Goal: Task Accomplishment & Management: Complete application form

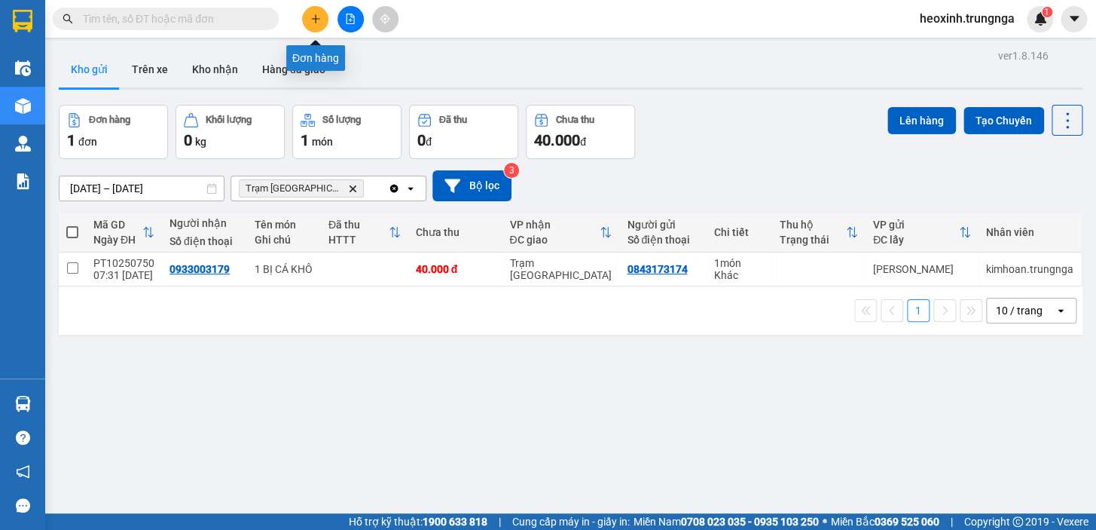
click at [307, 29] on button at bounding box center [315, 19] width 26 height 26
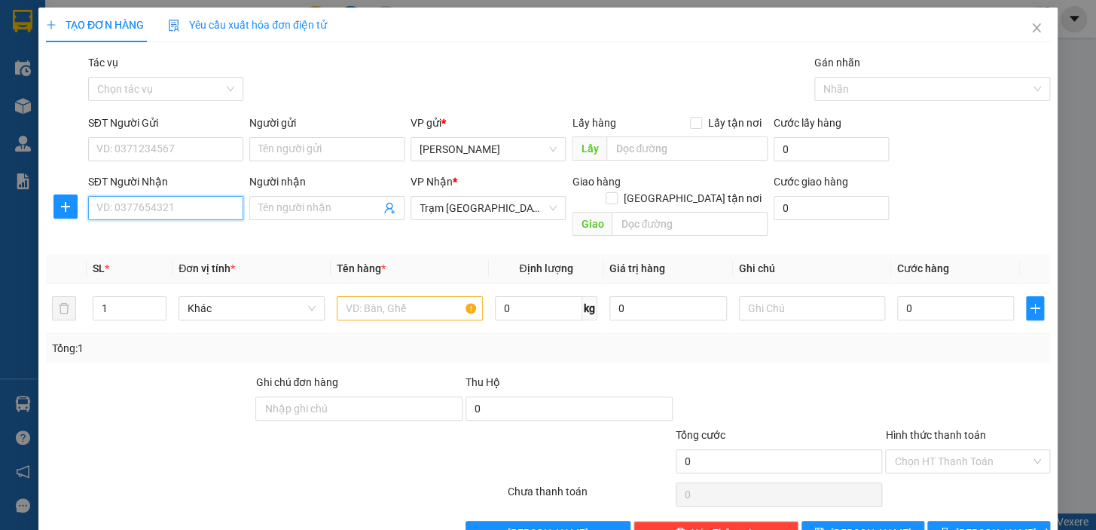
click at [182, 206] on input "SĐT Người Nhận" at bounding box center [165, 208] width 155 height 24
click at [153, 241] on div "0855665611" at bounding box center [164, 238] width 136 height 17
type input "0855665611"
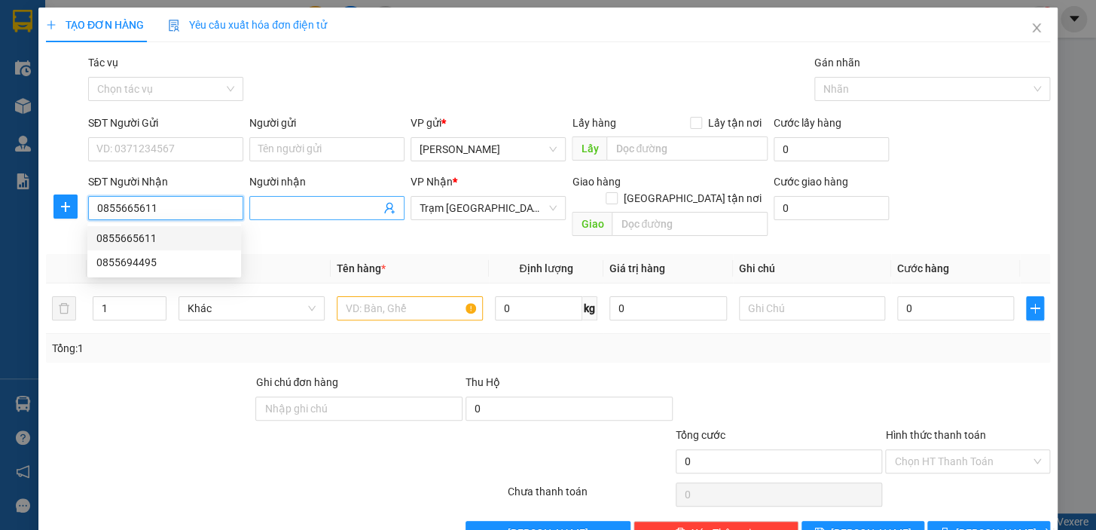
type input "100.000"
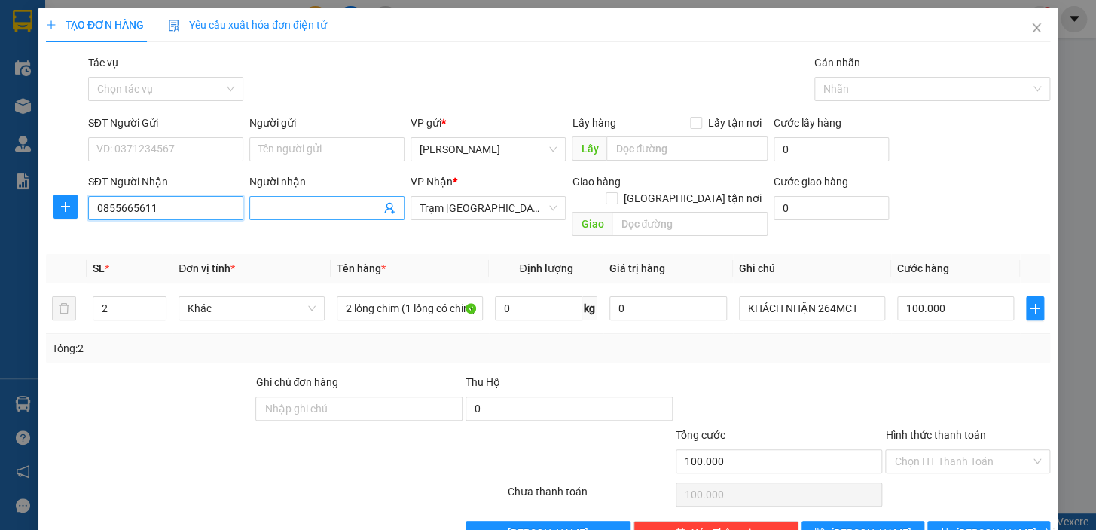
type input "0855665611"
click at [327, 209] on input "Người nhận" at bounding box center [319, 208] width 122 height 17
type input "Hoàng"
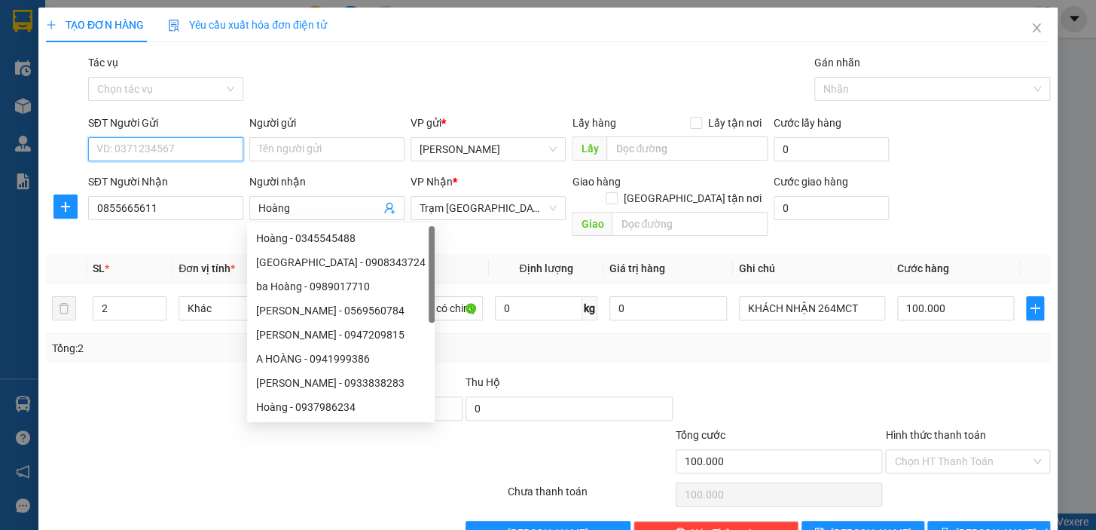
click at [125, 154] on input "SĐT Người Gửi" at bounding box center [165, 149] width 155 height 24
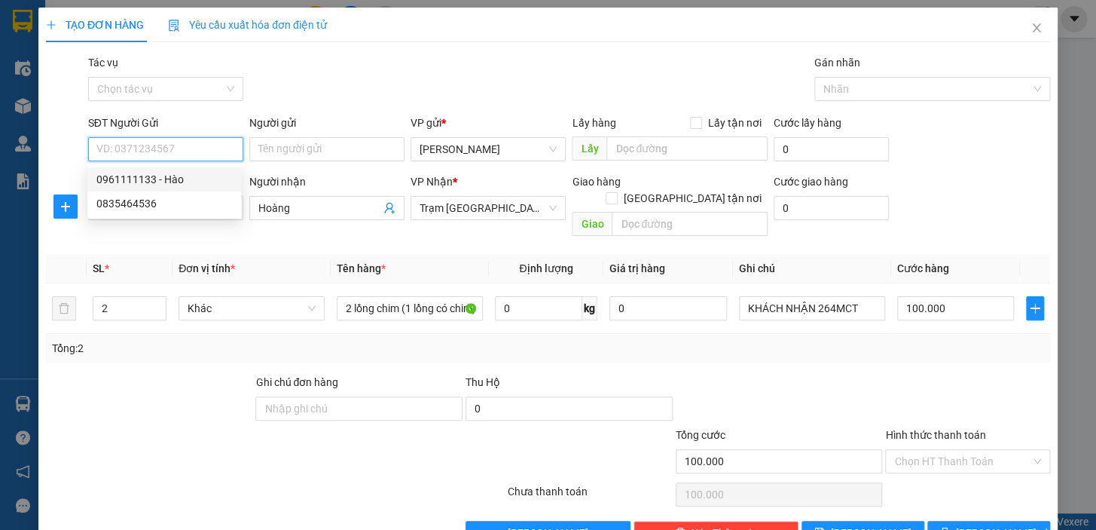
click at [154, 179] on div "0961111133 - Hào" at bounding box center [164, 179] width 136 height 17
type input "0961111133"
type input "Hào"
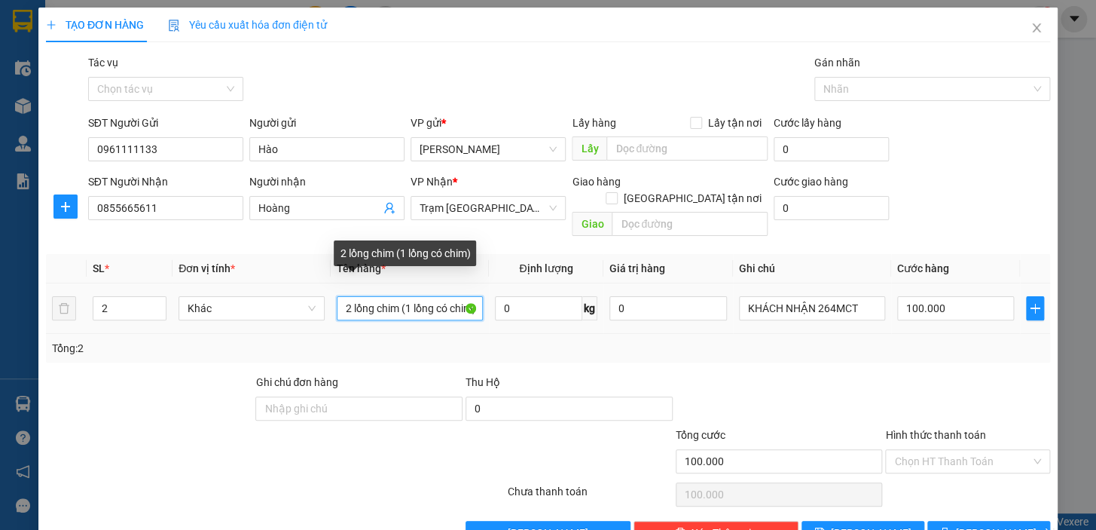
click at [402, 296] on input "2 lồng chim (1 lồng có chim)" at bounding box center [410, 308] width 146 height 24
drag, startPoint x: 405, startPoint y: 289, endPoint x: 515, endPoint y: 289, distance: 110.0
click at [515, 289] on tr "2 Khác 2 lồng chim (1 lồng có chim) 0 kg 0 KHÁCH NHẬN 264MCT 100.000" at bounding box center [548, 308] width 1004 height 50
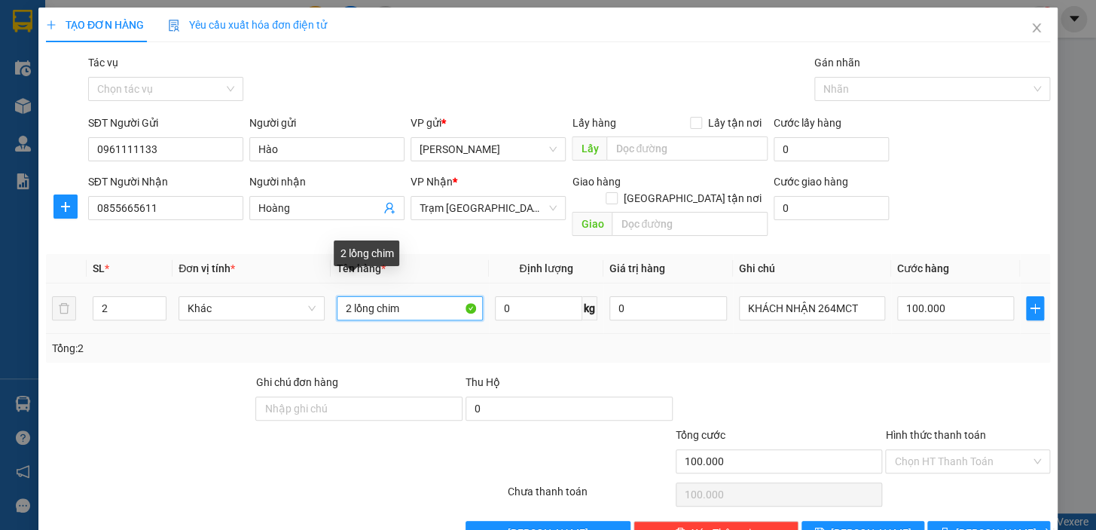
click at [371, 296] on input "2 lồng chim" at bounding box center [410, 308] width 146 height 24
type input "2 lồng (có chim)"
click at [821, 340] on div "Tổng: 2" at bounding box center [548, 348] width 992 height 17
click at [856, 340] on div "Tổng: 2" at bounding box center [548, 348] width 992 height 17
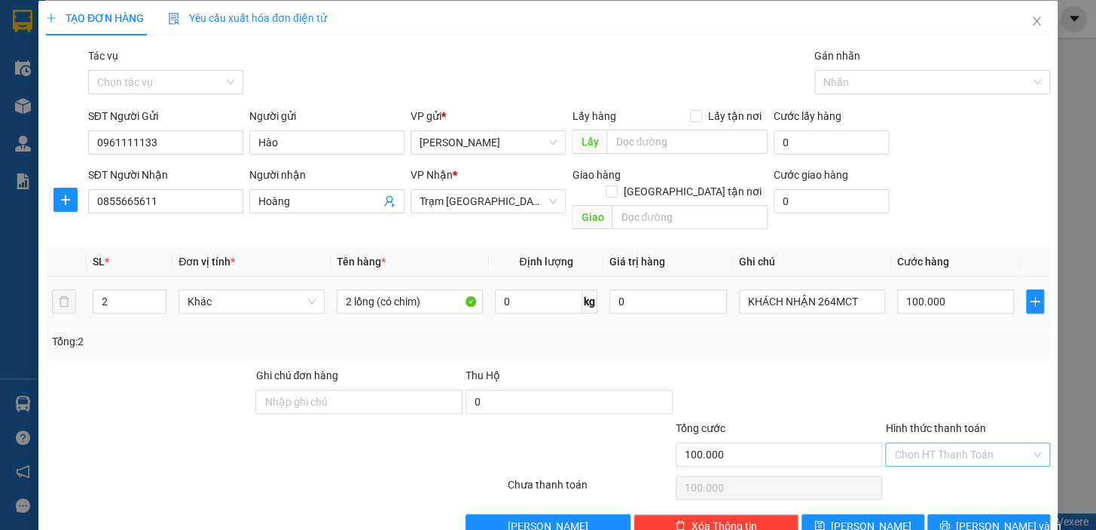
scroll to position [27, 0]
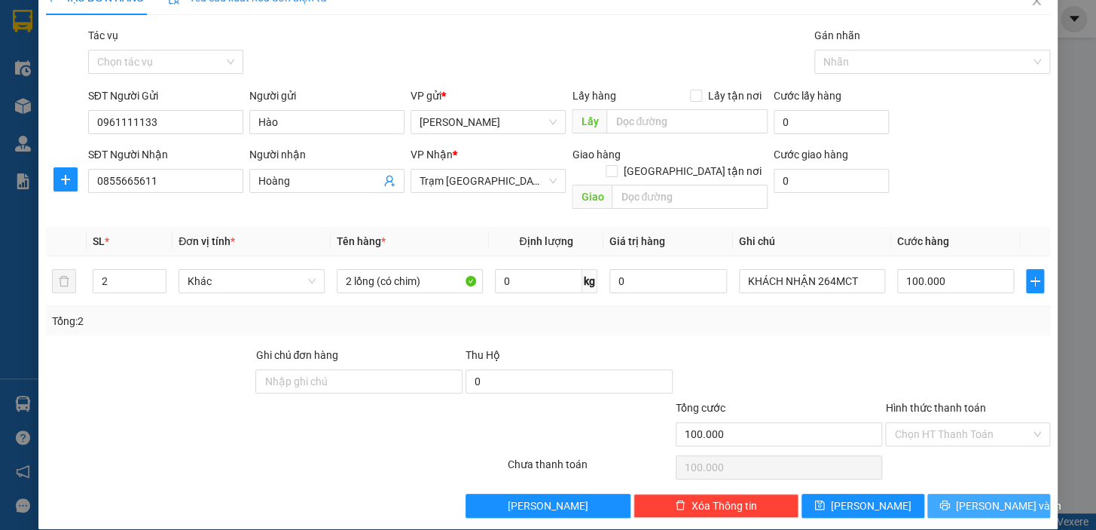
click at [946, 493] on button "[PERSON_NAME] và In" at bounding box center [988, 505] width 123 height 24
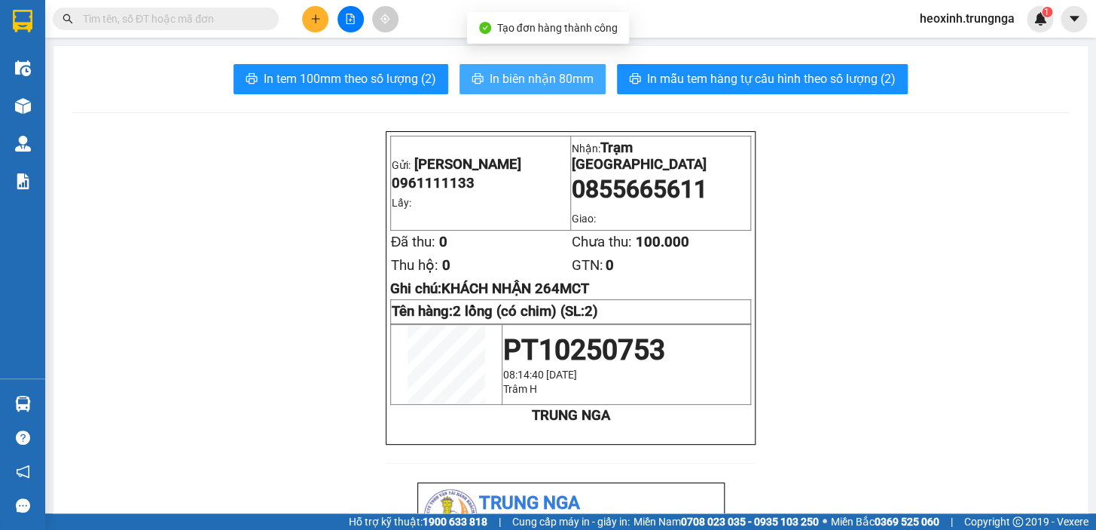
click at [505, 78] on span "In biên nhận 80mm" at bounding box center [542, 78] width 104 height 19
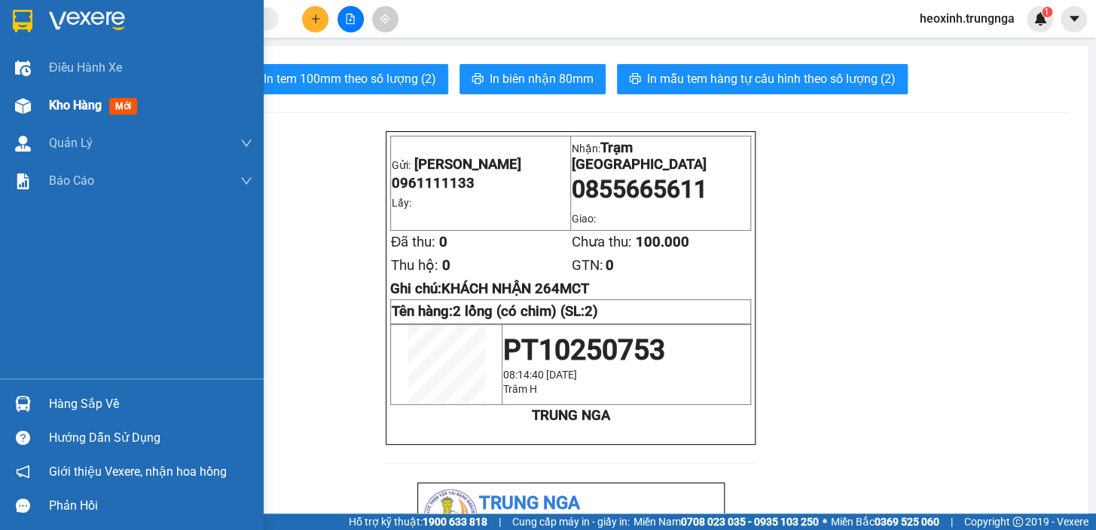
click at [63, 111] on span "Kho hàng" at bounding box center [75, 105] width 53 height 14
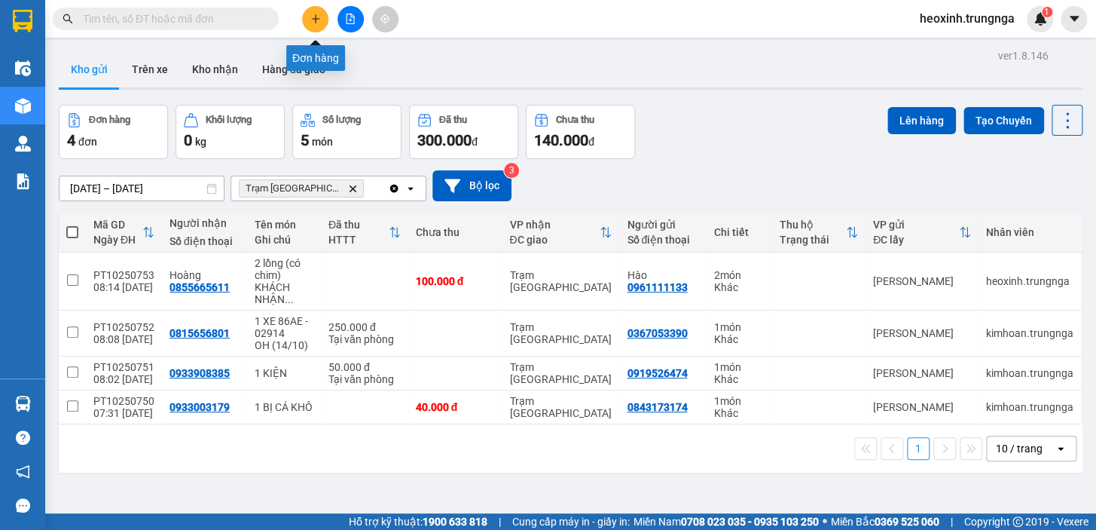
click at [316, 14] on icon "plus" at bounding box center [315, 19] width 11 height 11
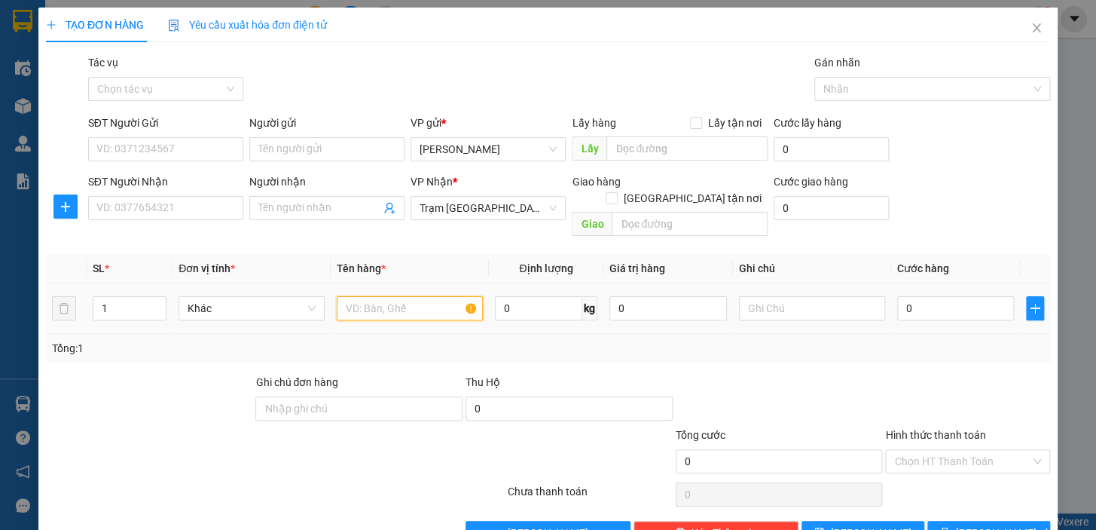
click at [368, 296] on input "text" at bounding box center [410, 308] width 146 height 24
type input "1 hộp màu đỏ"
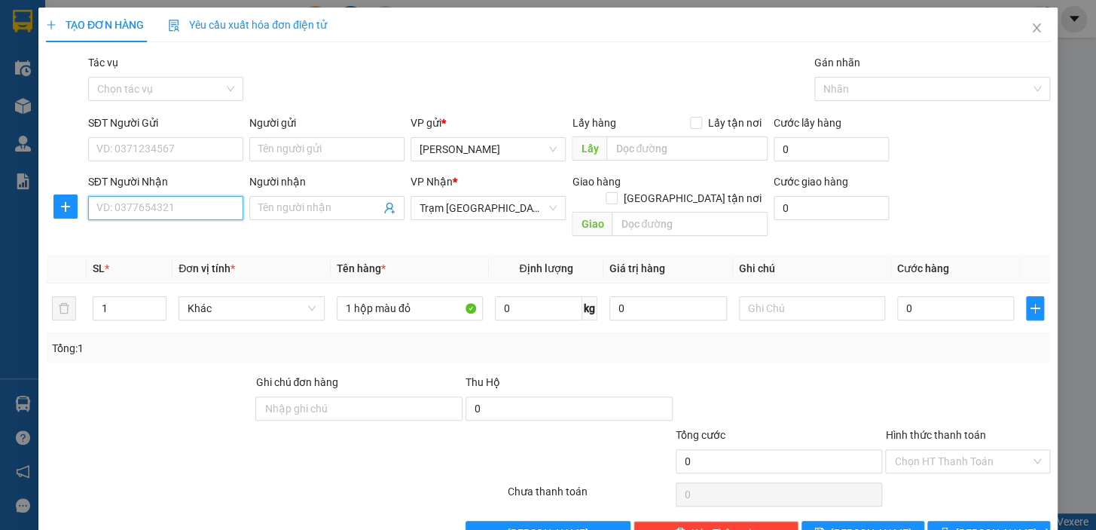
click at [173, 205] on input "SĐT Người Nhận" at bounding box center [165, 208] width 155 height 24
click at [954, 296] on input "0" at bounding box center [956, 308] width 118 height 24
type input "3"
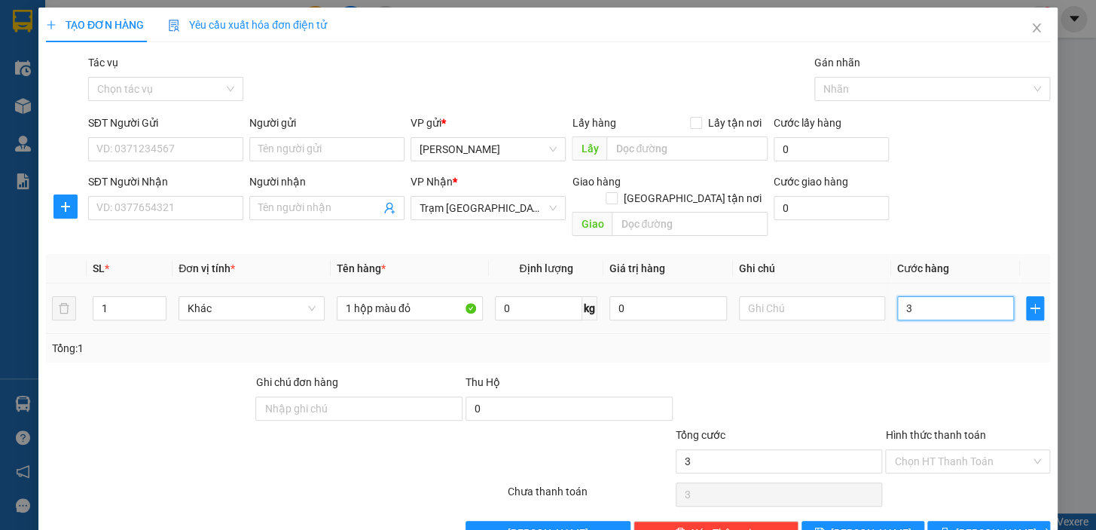
type input "30"
type input "30.000"
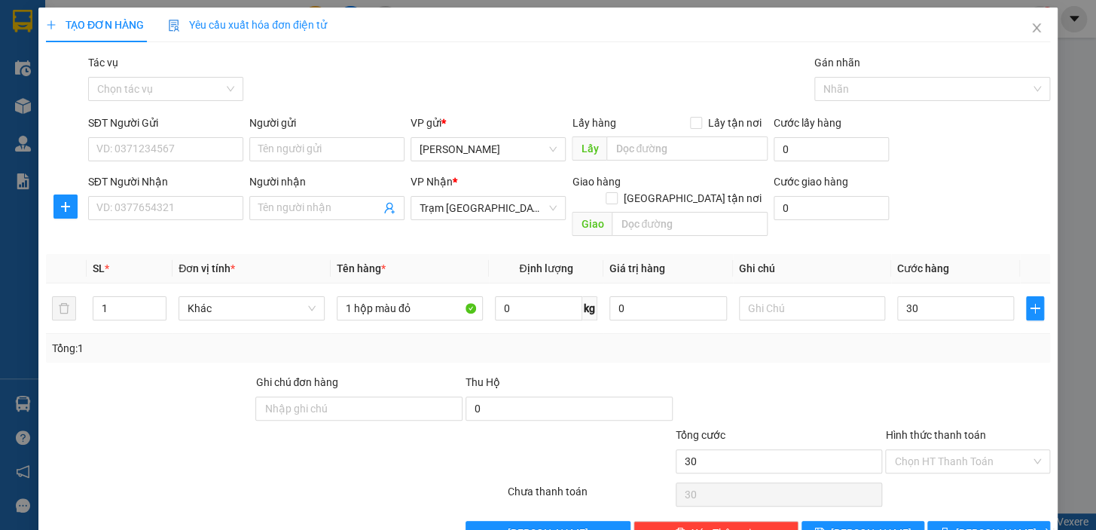
type input "30.000"
click at [717, 374] on div at bounding box center [779, 400] width 210 height 53
click at [133, 142] on input "SĐT Người Gửi" at bounding box center [165, 149] width 155 height 24
click at [136, 144] on input "SĐT Người Gửi" at bounding box center [165, 149] width 155 height 24
type input "0397730586"
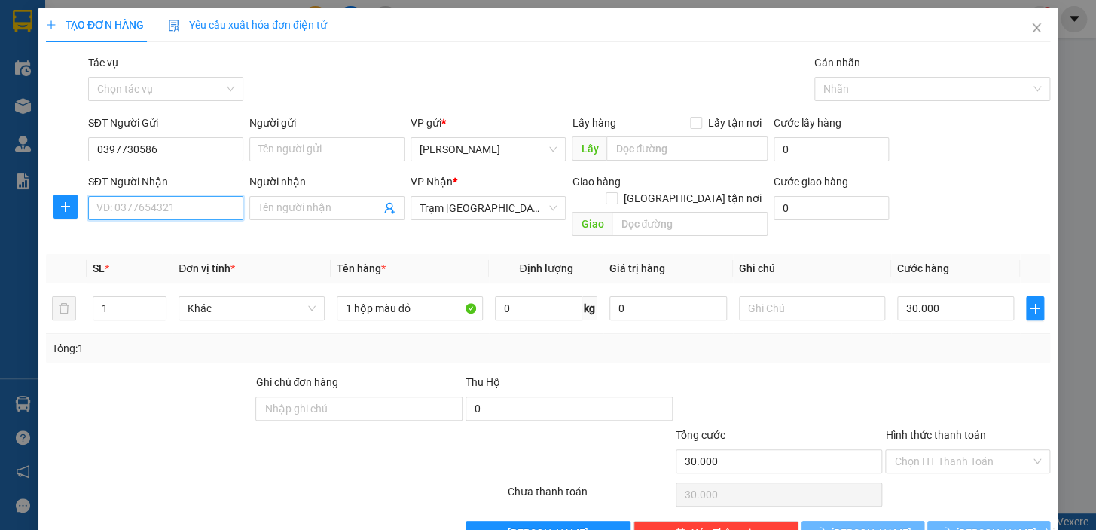
click at [176, 199] on input "SĐT Người Nhận" at bounding box center [165, 208] width 155 height 24
type input "0904570709"
click at [934, 450] on input "Hình thức thanh toán" at bounding box center [962, 461] width 136 height 23
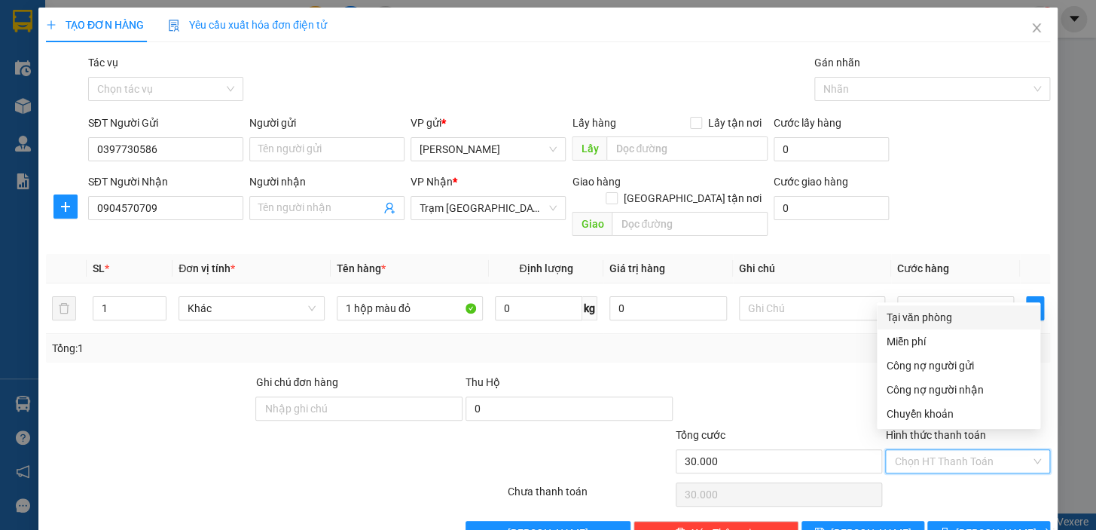
click at [949, 320] on div "Tại văn phòng" at bounding box center [958, 317] width 145 height 17
type input "0"
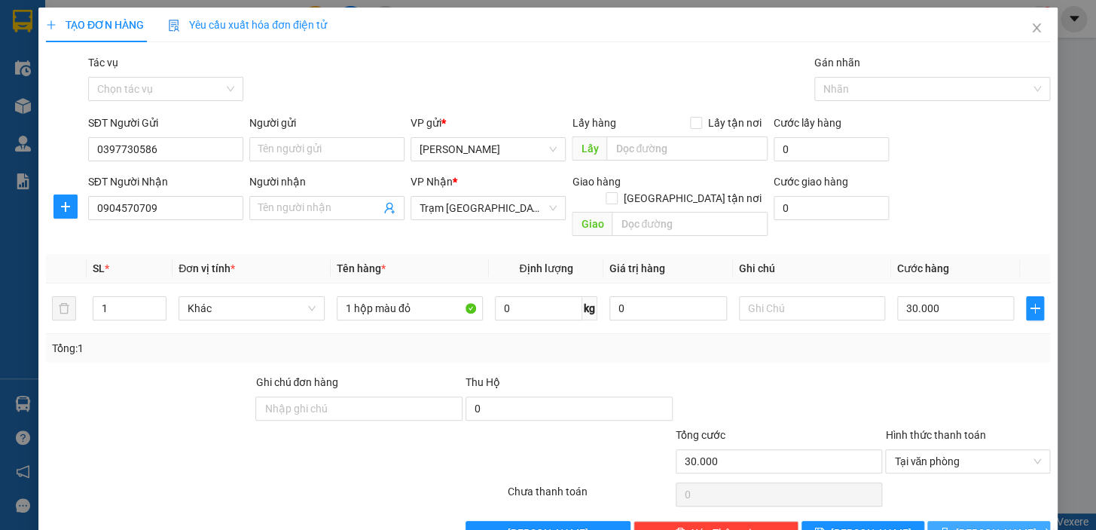
click at [951, 523] on button "[PERSON_NAME] và In" at bounding box center [988, 533] width 123 height 24
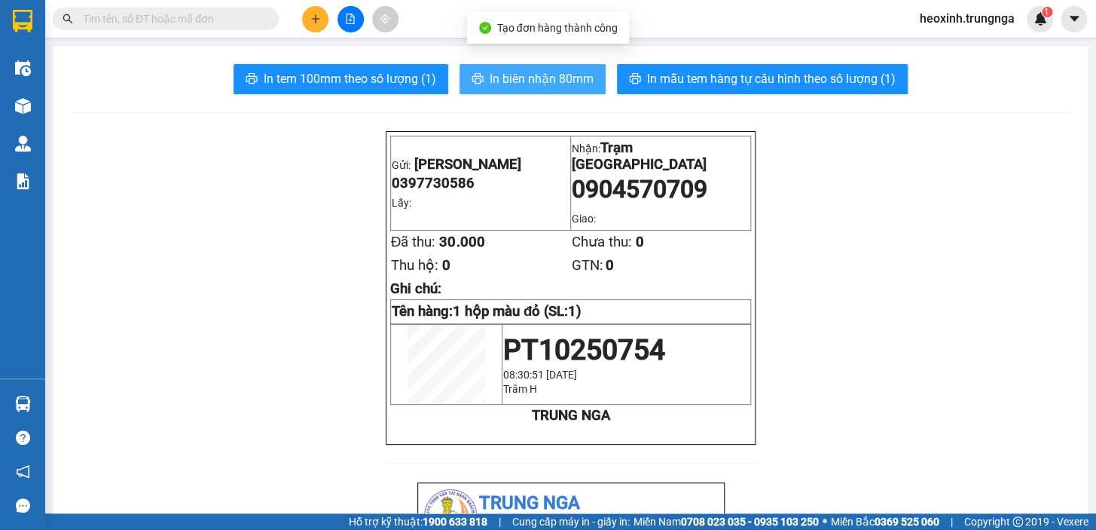
click at [491, 92] on button "In biên nhận 80mm" at bounding box center [533, 79] width 146 height 30
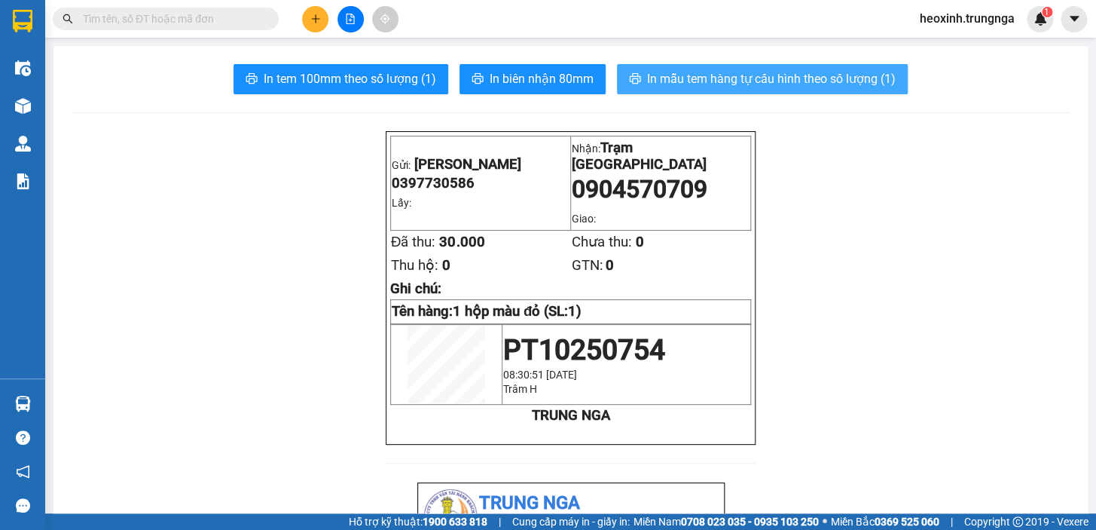
click at [753, 80] on span "In mẫu tem hàng tự cấu hình theo số lượng (1)" at bounding box center [771, 78] width 249 height 19
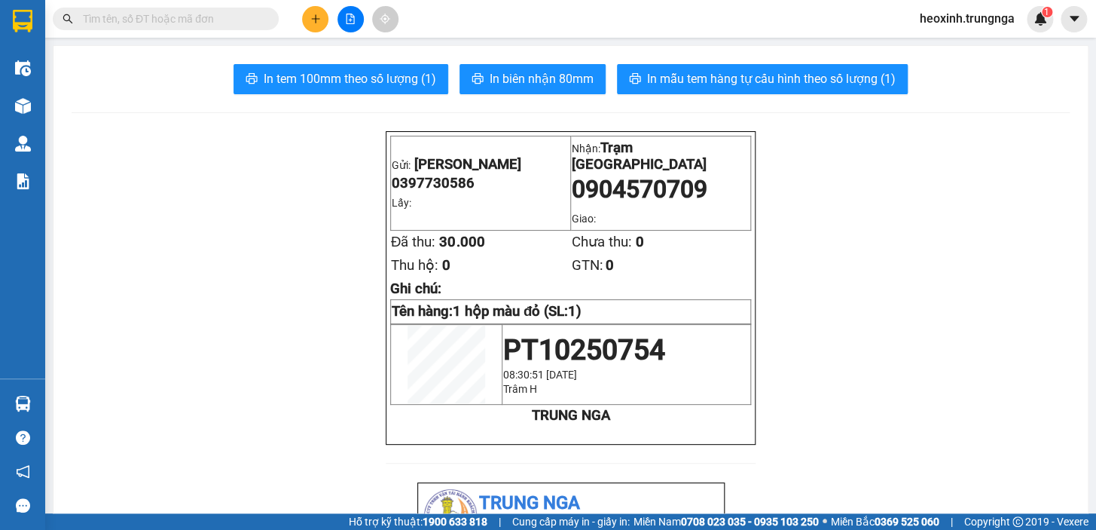
click at [307, 28] on button at bounding box center [315, 19] width 26 height 26
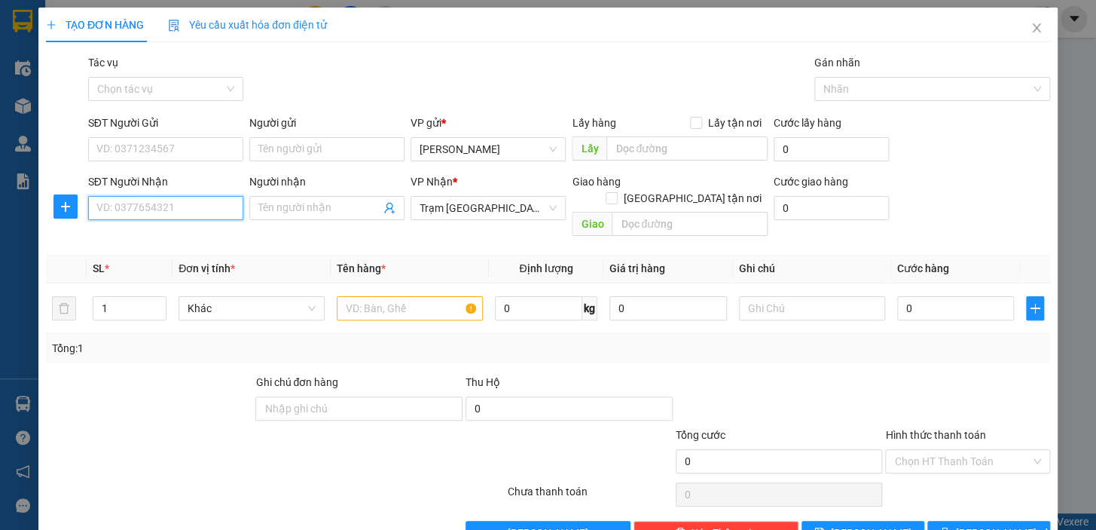
click at [164, 207] on input "SĐT Người Nhận" at bounding box center [165, 208] width 155 height 24
type input "0789430506"
click at [136, 141] on input "SĐT Người Gửi" at bounding box center [165, 149] width 155 height 24
type input "0786010201"
click at [380, 301] on input "text" at bounding box center [410, 308] width 146 height 24
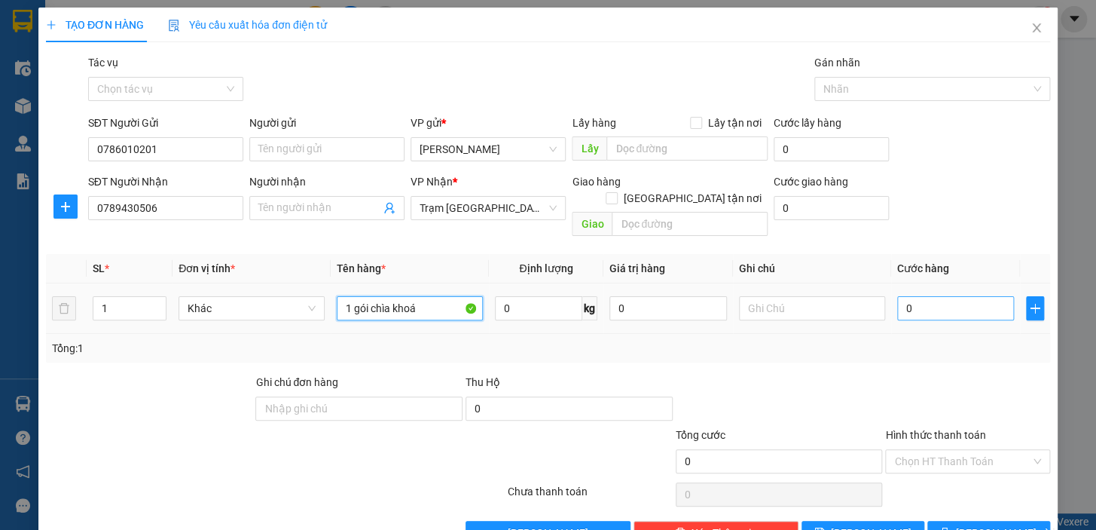
type input "1 gói chìa khoá"
click at [902, 301] on input "0" at bounding box center [956, 308] width 118 height 24
type input "3"
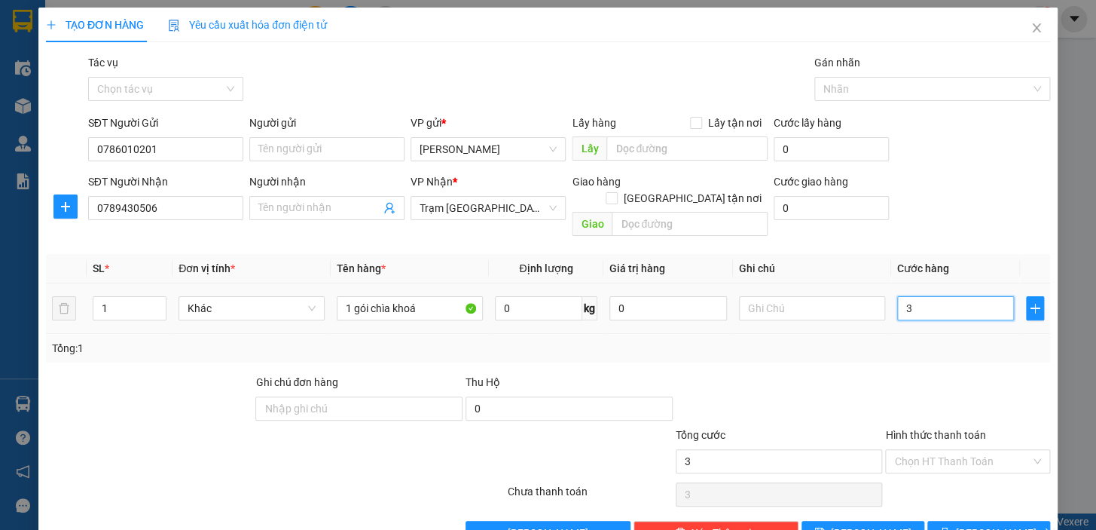
type input "30"
type input "30.000"
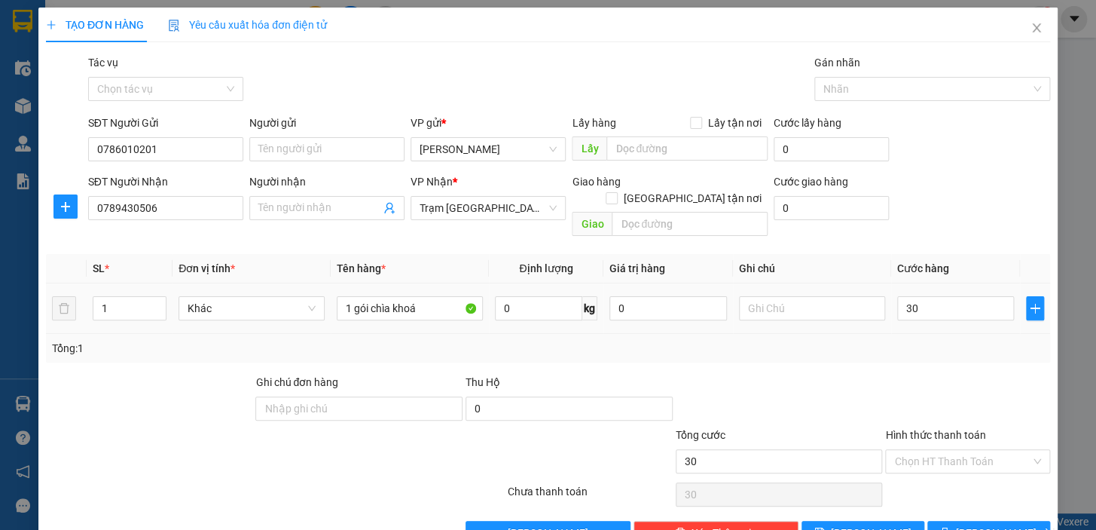
type input "30.000"
click at [896, 334] on div "Tổng: 1" at bounding box center [548, 348] width 1004 height 29
click at [804, 293] on div at bounding box center [812, 308] width 146 height 30
click at [781, 296] on input "text" at bounding box center [812, 308] width 146 height 24
type input "d"
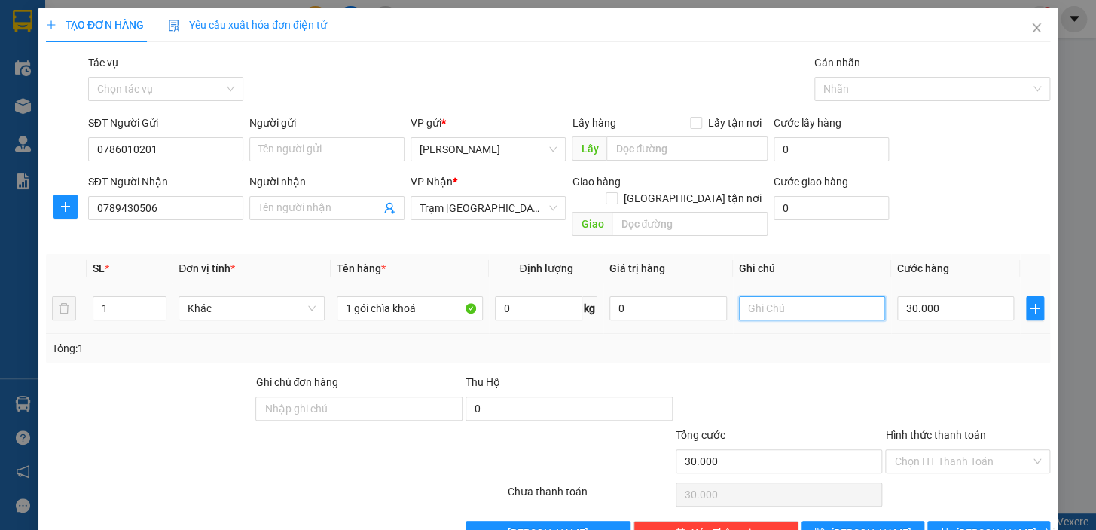
type input "đ"
type input "D"
type input "ĐI LIMO 10H"
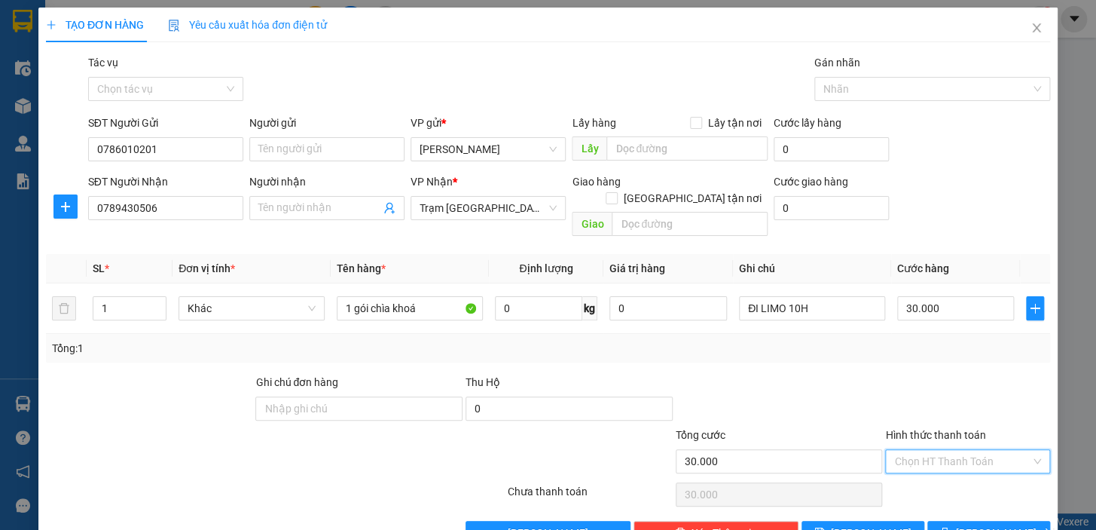
click at [935, 450] on input "Hình thức thanh toán" at bounding box center [962, 461] width 136 height 23
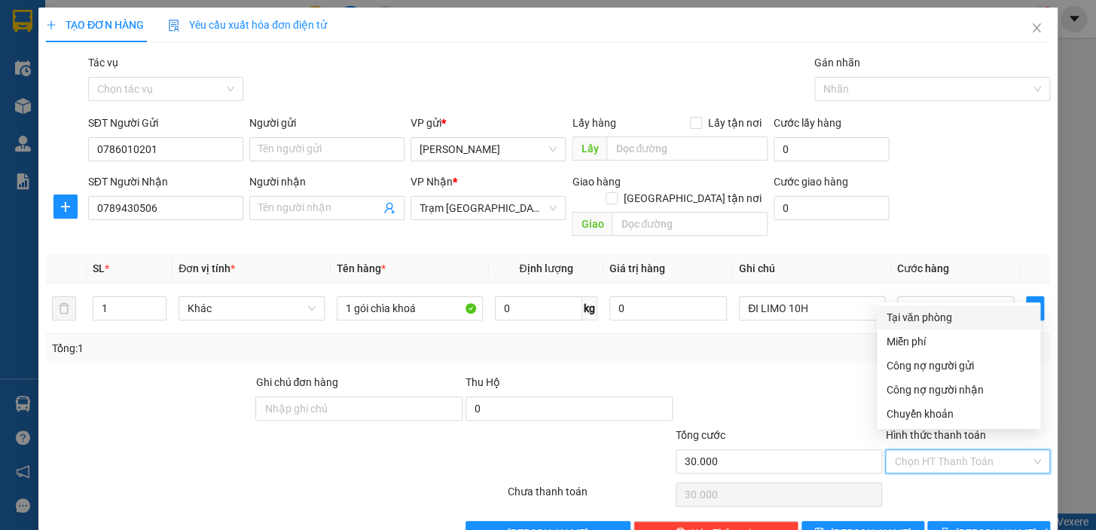
click at [906, 316] on div "Tại văn phòng" at bounding box center [958, 317] width 145 height 17
type input "0"
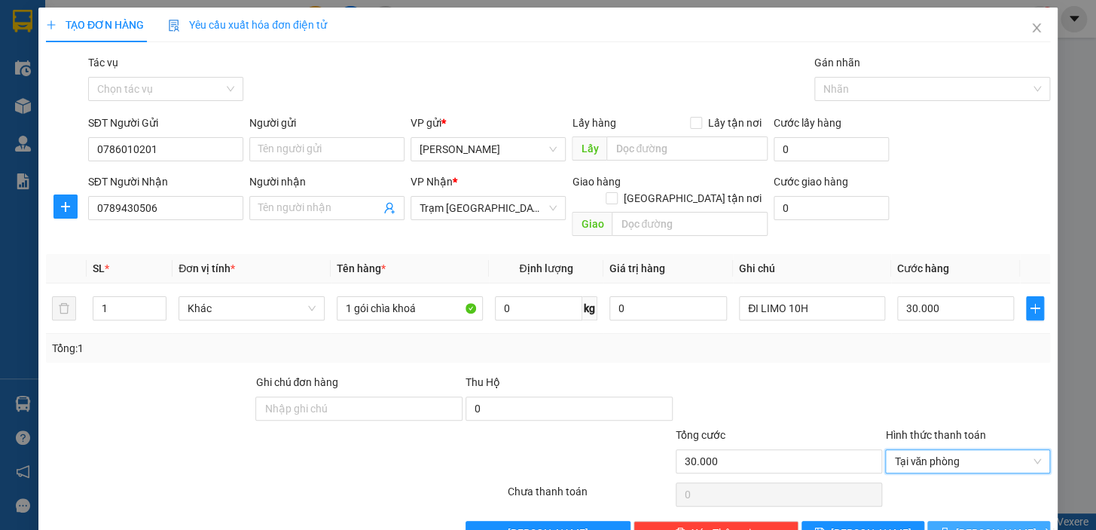
click at [950, 527] on icon "printer" at bounding box center [944, 532] width 11 height 11
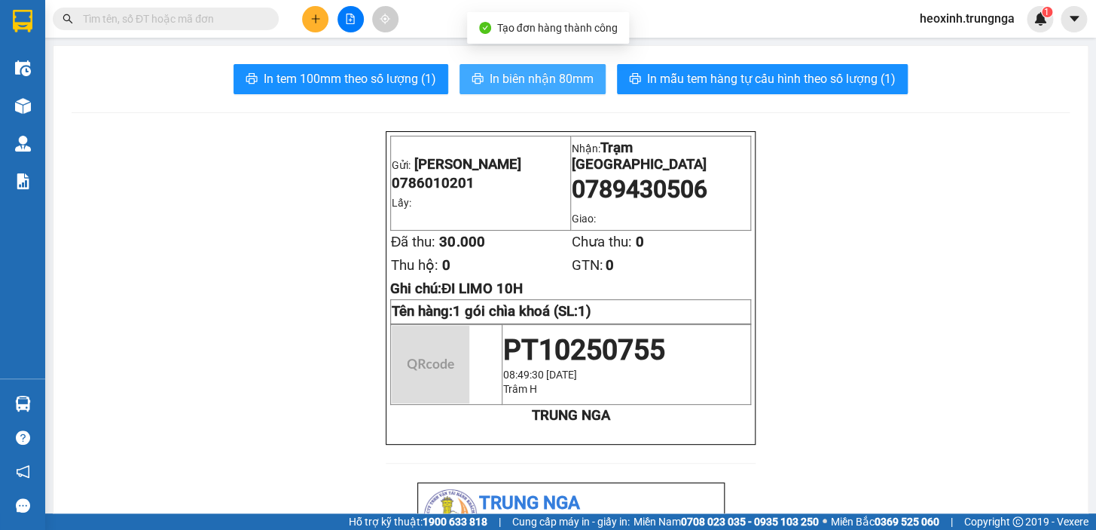
click at [513, 90] on button "In biên nhận 80mm" at bounding box center [533, 79] width 146 height 30
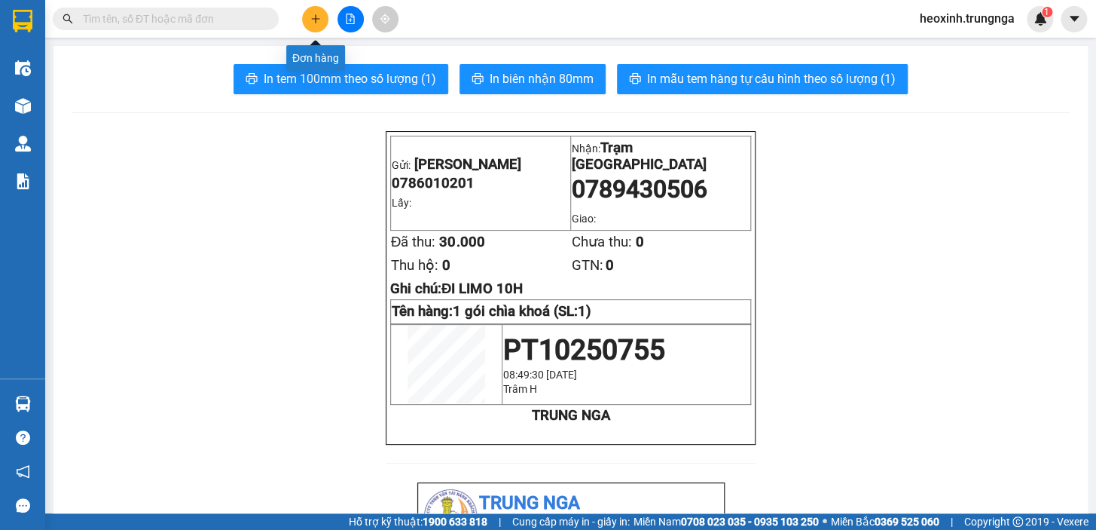
click at [310, 17] on icon "plus" at bounding box center [315, 19] width 11 height 11
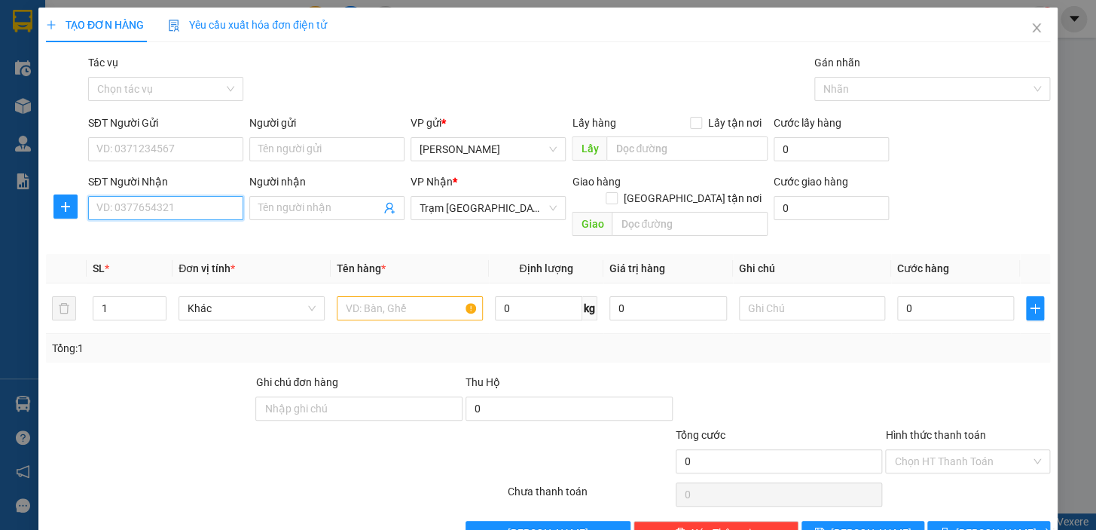
click at [154, 214] on input "SĐT Người Nhận" at bounding box center [165, 208] width 155 height 24
type input "0913882131"
click at [177, 146] on input "SĐT Người Gửi" at bounding box center [165, 149] width 155 height 24
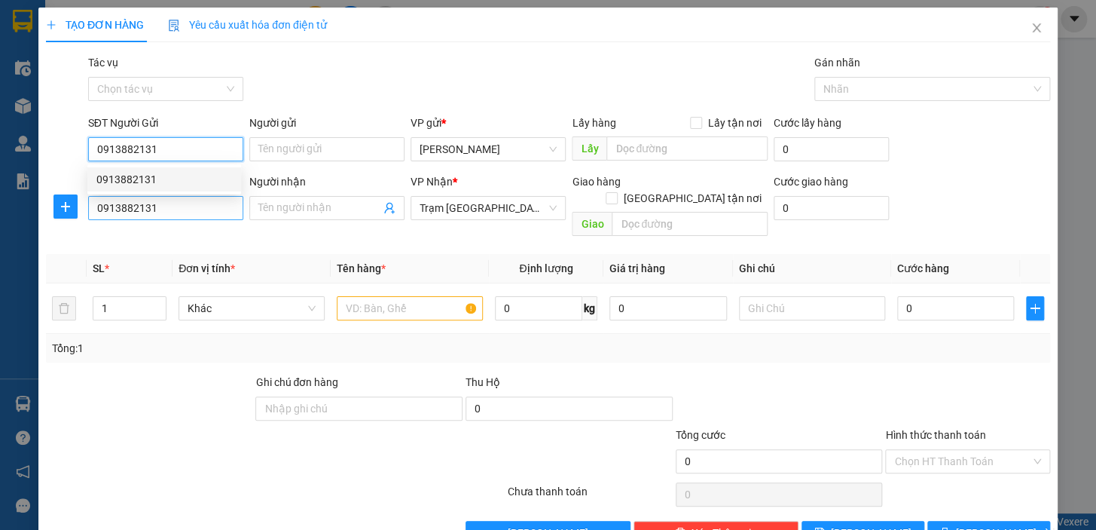
type input "0913882131"
drag, startPoint x: 171, startPoint y: 213, endPoint x: 24, endPoint y: 216, distance: 146.9
click at [24, 216] on div "TẠO ĐƠN HÀNG Yêu cầu xuất hóa đơn điện tử Transit Pickup Surcharge Ids Transit …" at bounding box center [548, 265] width 1096 height 530
type input "0915088077"
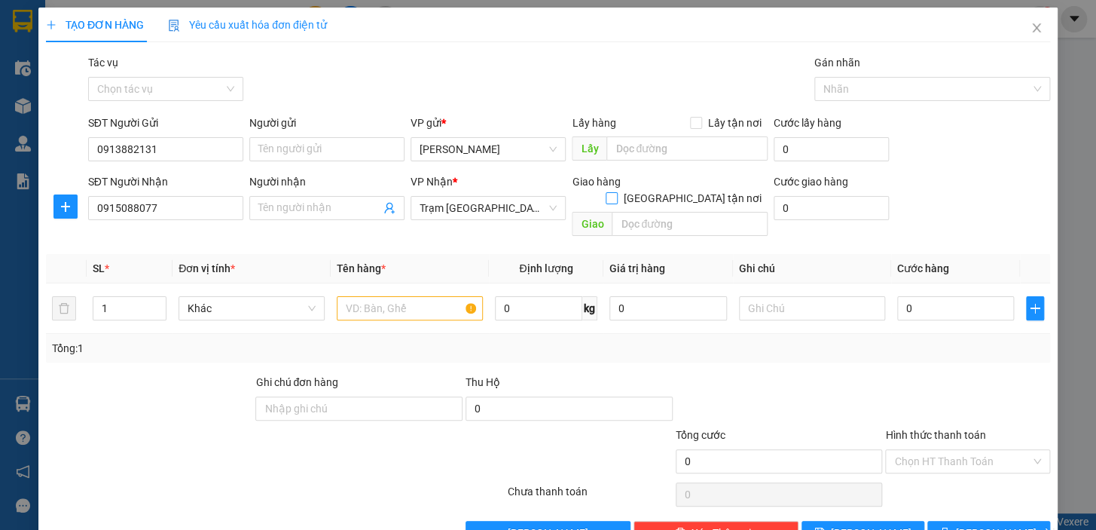
click at [616, 192] on input "[GEOGRAPHIC_DATA] tận nơi" at bounding box center [611, 197] width 11 height 11
checkbox input "true"
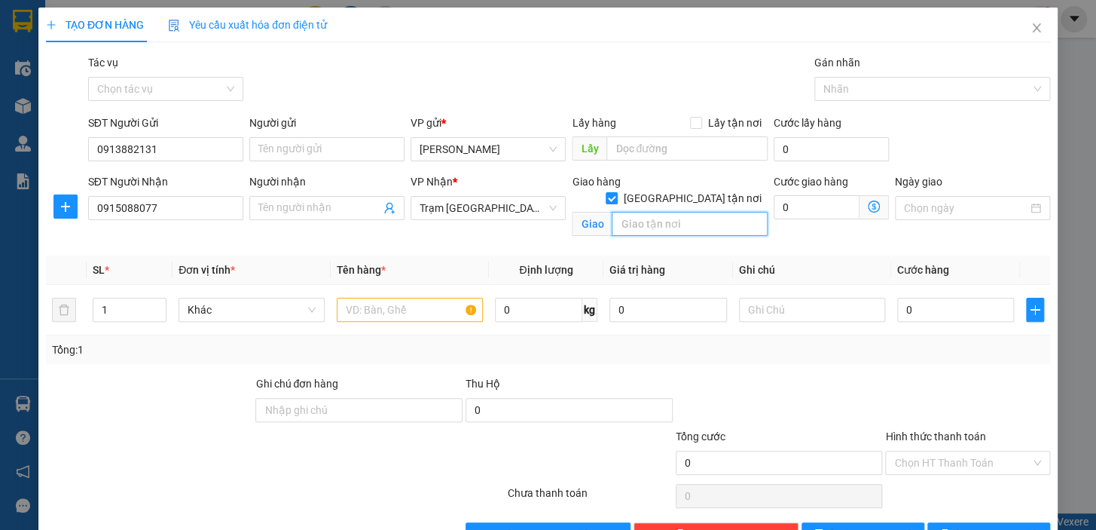
click at [671, 215] on input "text" at bounding box center [690, 224] width 156 height 24
type input "c"
type input "Cư Xá Lữ Gia Q11"
click at [811, 202] on input "0" at bounding box center [817, 207] width 86 height 24
type input "8"
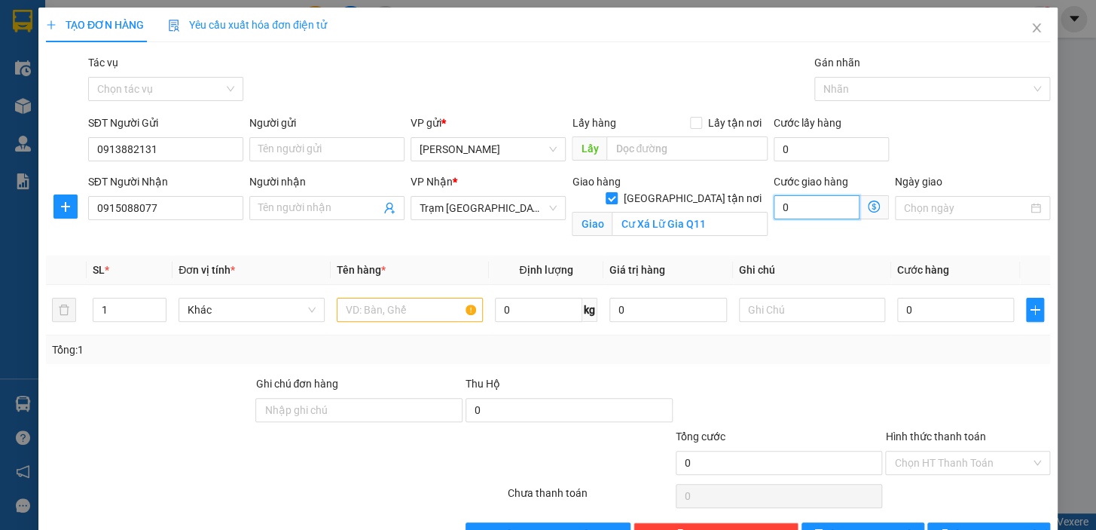
type input "8"
type input "80"
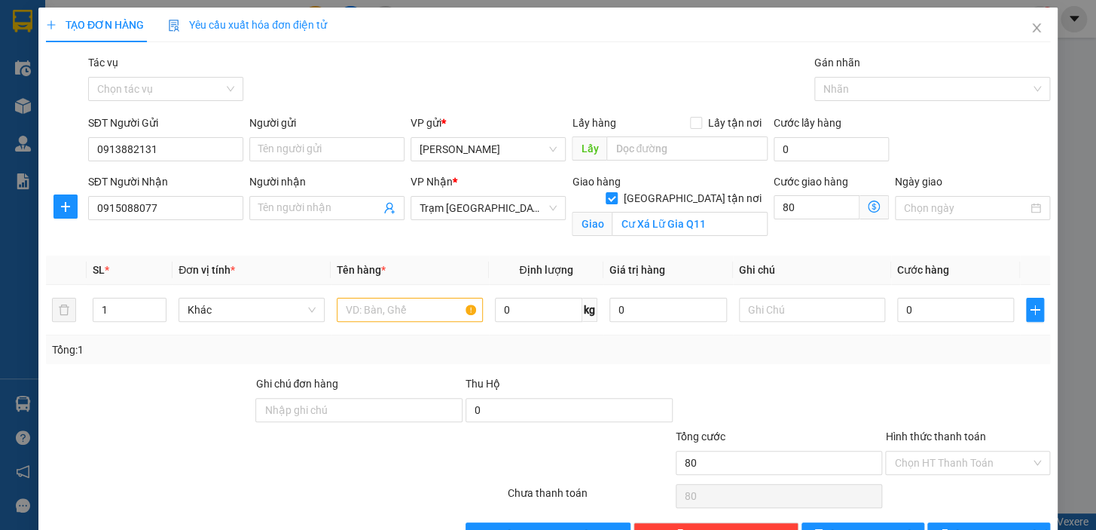
type input "80.000"
click at [821, 237] on div "Cước giao hàng 80.000" at bounding box center [831, 208] width 121 height 71
click at [912, 311] on input "0" at bounding box center [956, 310] width 118 height 24
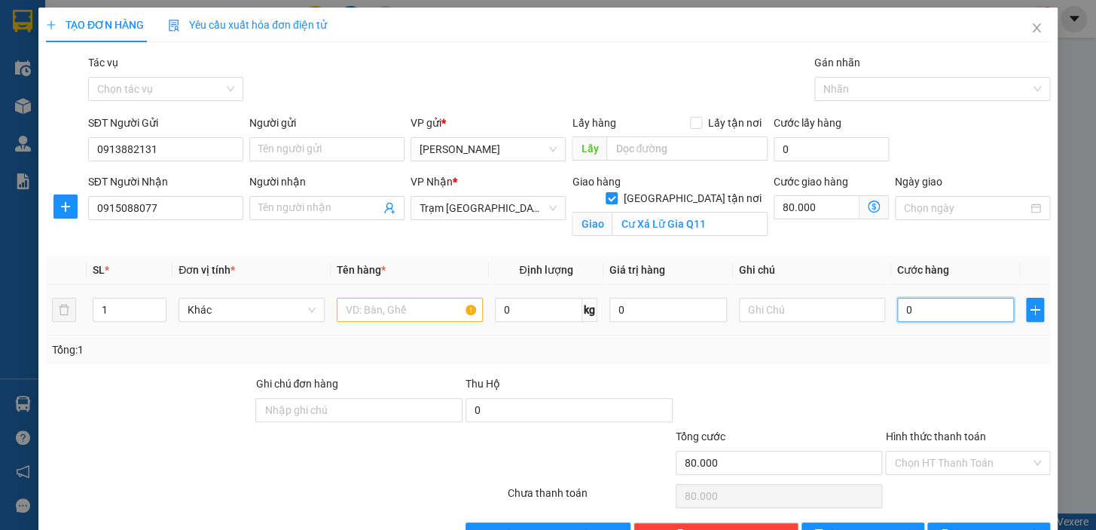
type input "4"
type input "80.004"
type input "40"
type input "80.040"
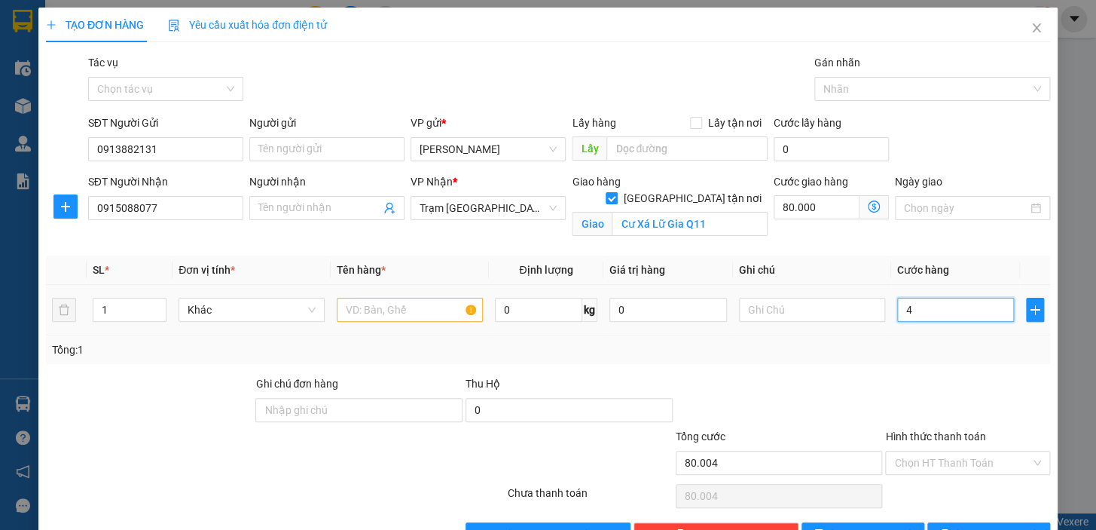
type input "80.040"
type input "40.000"
type input "120.000"
click at [845, 341] on div "Tổng: 1" at bounding box center [548, 349] width 992 height 17
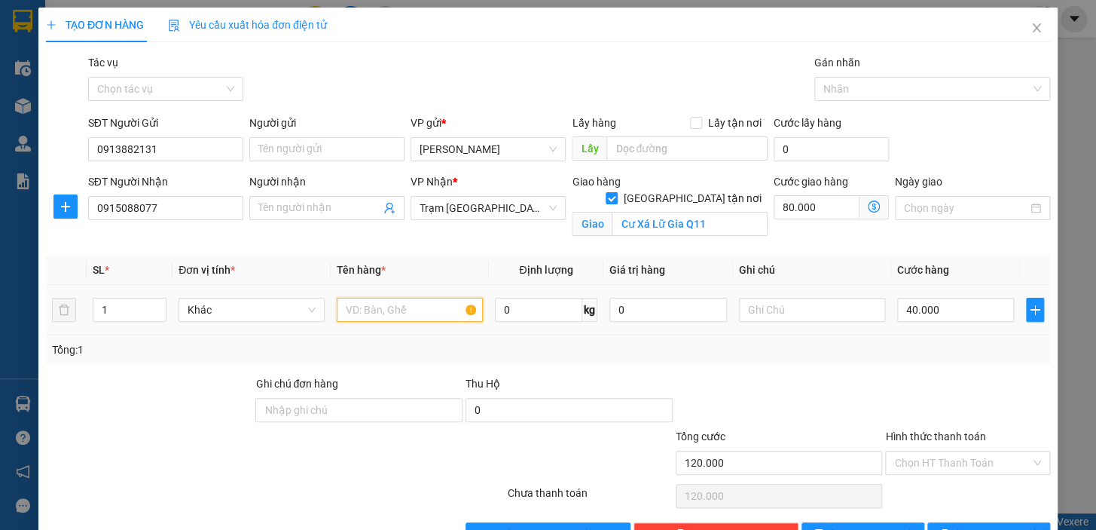
click at [442, 312] on input "text" at bounding box center [410, 310] width 146 height 24
type input "1th xốp"
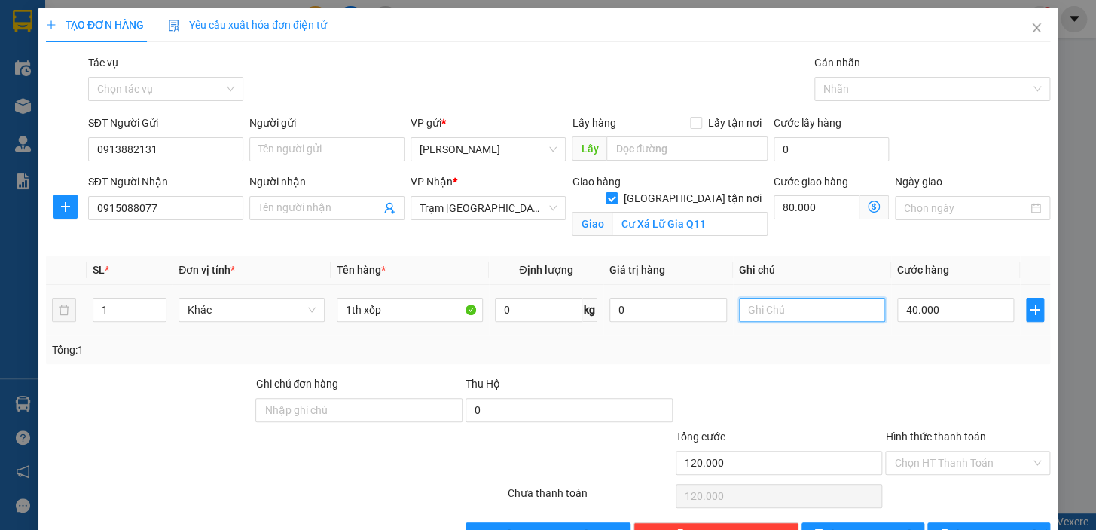
click at [759, 316] on input "text" at bounding box center [812, 310] width 146 height 24
type input "t"
type input "[GEOGRAPHIC_DATA] NƠI 80K"
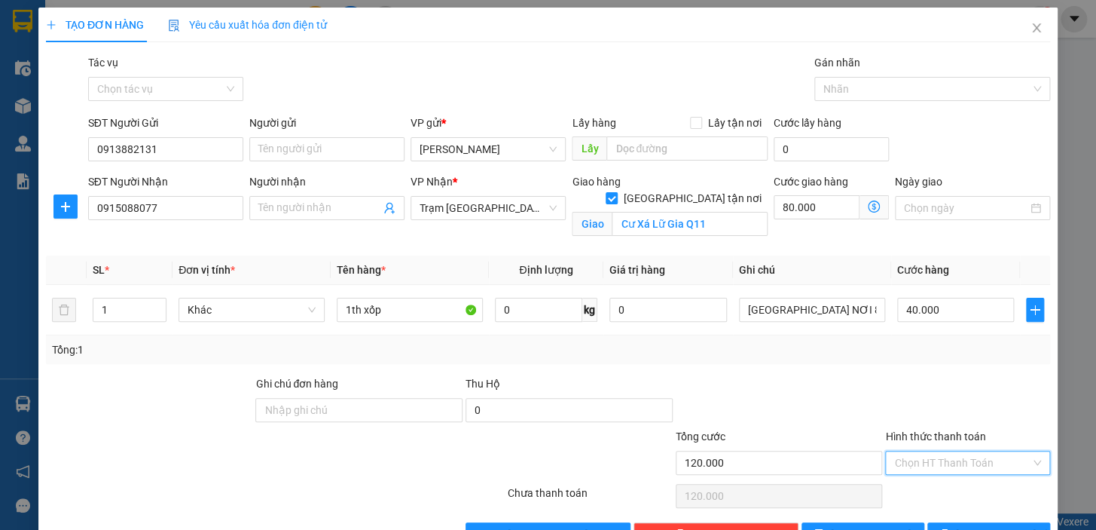
click at [930, 461] on input "Hình thức thanh toán" at bounding box center [962, 462] width 136 height 23
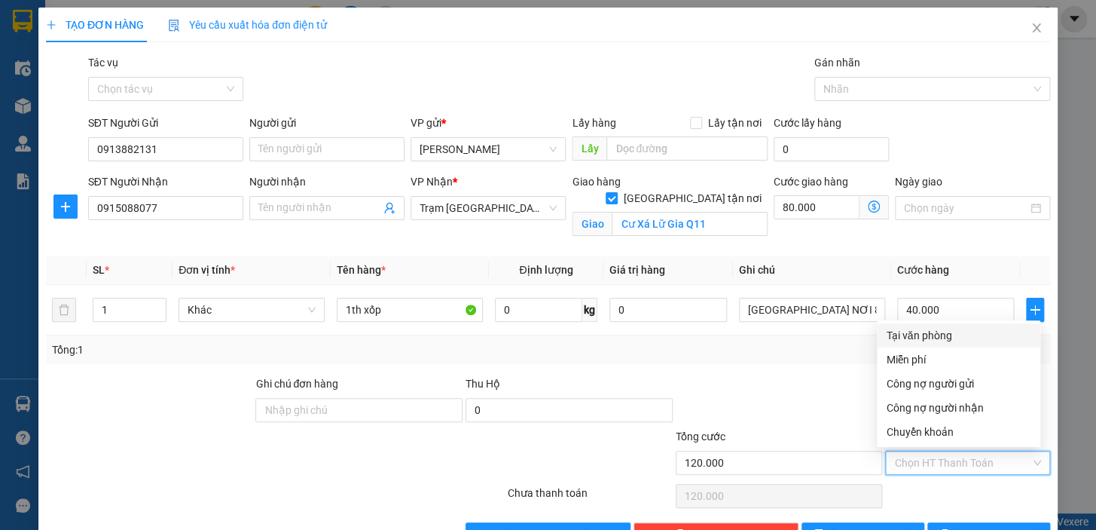
click at [936, 338] on div "Tại văn phòng" at bounding box center [958, 335] width 145 height 17
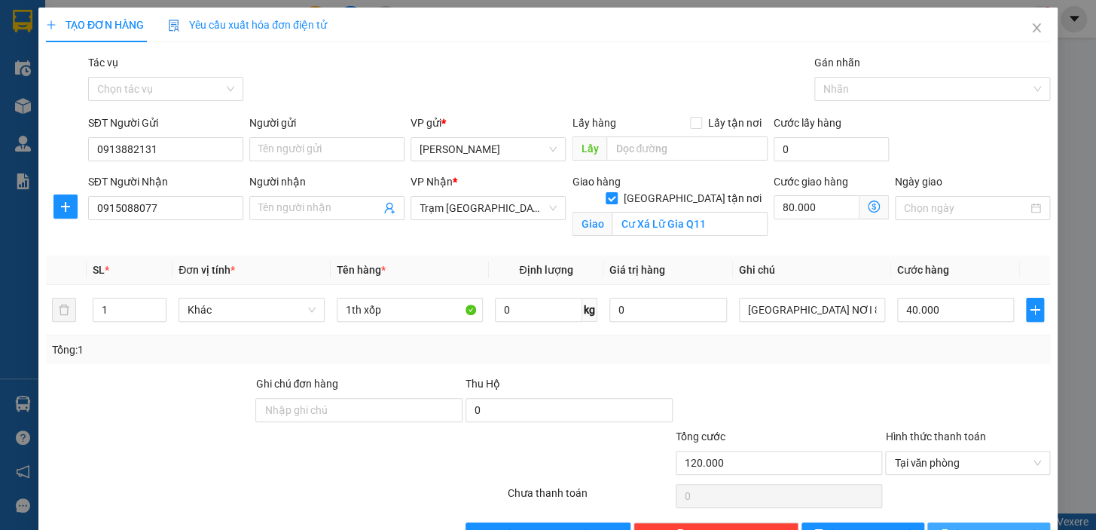
click at [966, 526] on span "[PERSON_NAME] và In" at bounding box center [1008, 534] width 105 height 17
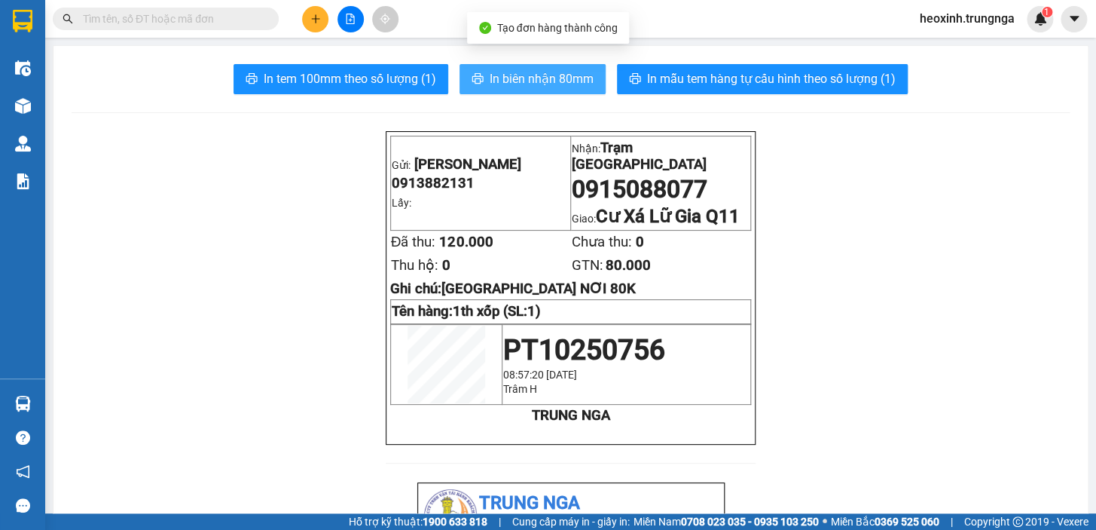
click at [582, 87] on span "In biên nhận 80mm" at bounding box center [542, 78] width 104 height 19
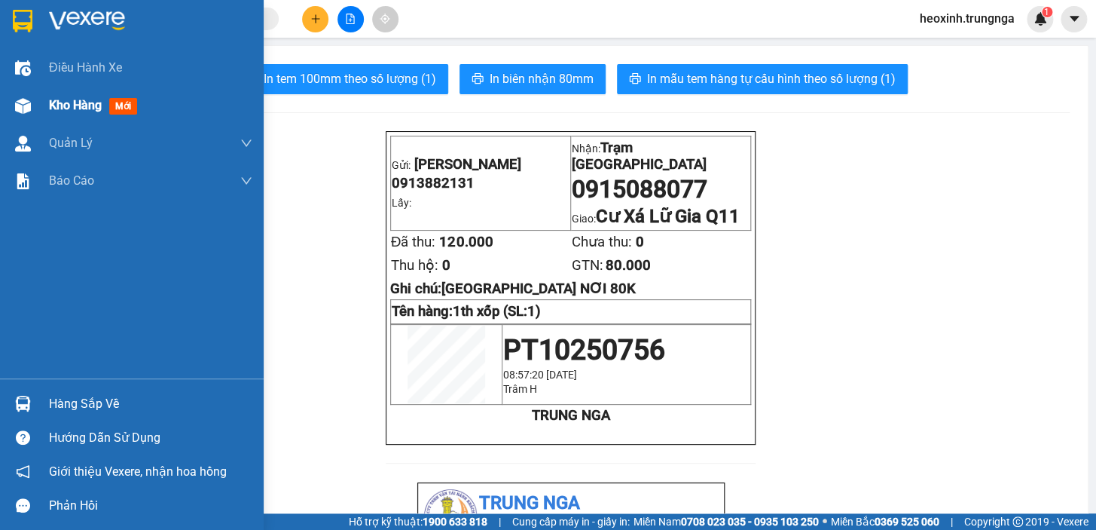
click at [81, 103] on span "Kho hàng" at bounding box center [75, 105] width 53 height 14
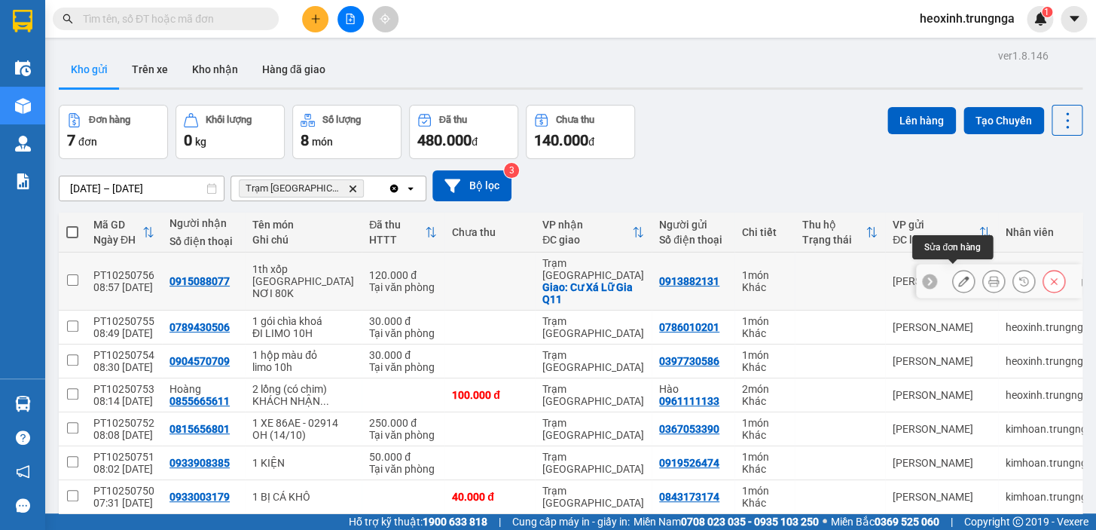
click at [958, 276] on icon at bounding box center [963, 281] width 11 height 11
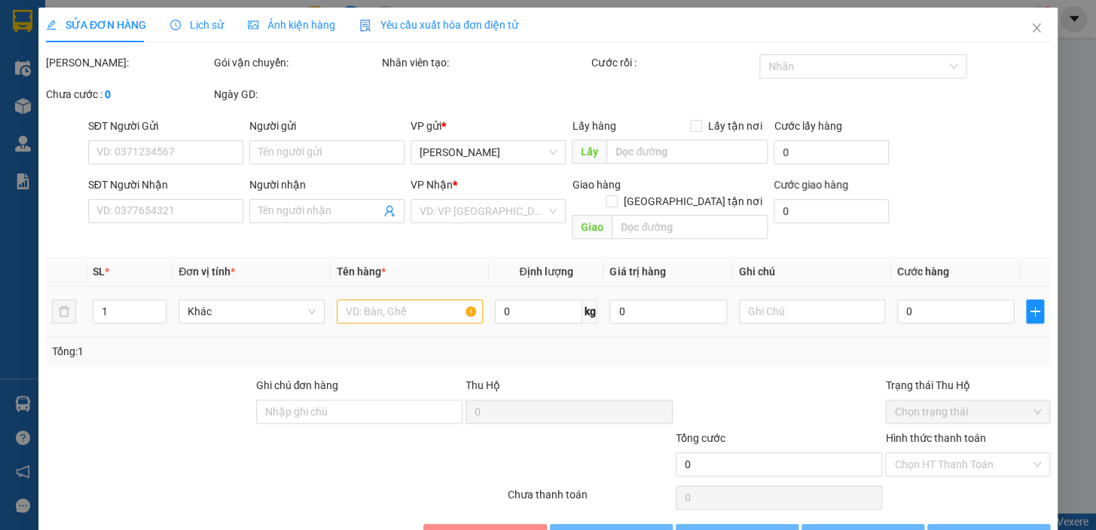
type input "0913882131"
type input "0915088077"
checkbox input "true"
type input "Cư Xá Lữ Gia Q11"
type input "120.000"
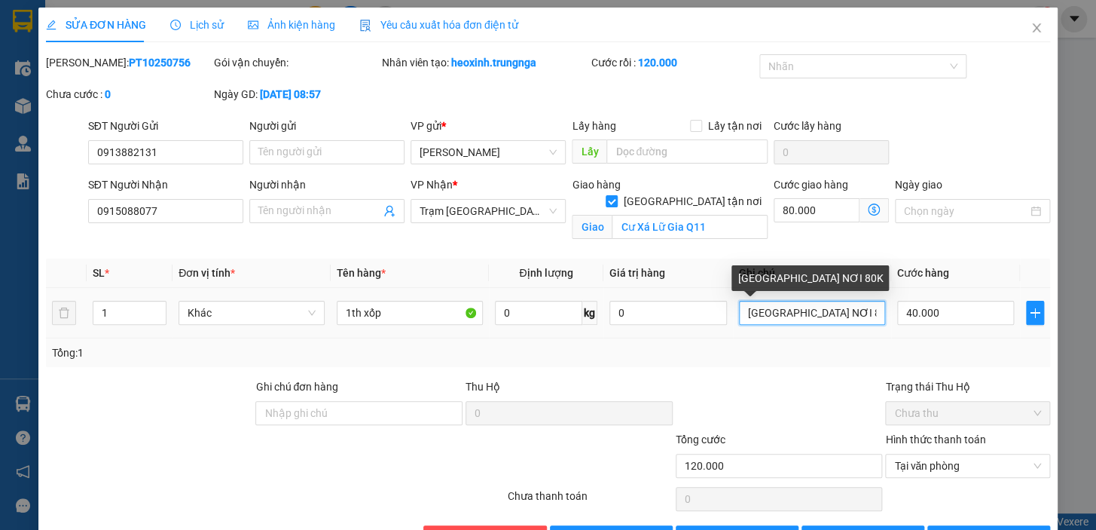
click at [764, 310] on input "[GEOGRAPHIC_DATA] NƠI 80K" at bounding box center [812, 313] width 146 height 24
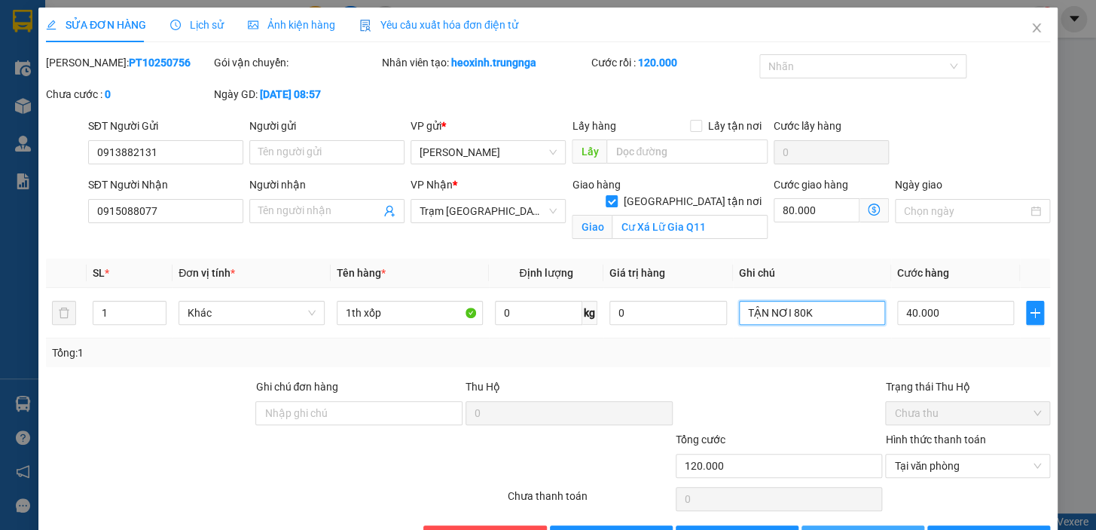
type input "TẬN NƠI 80K"
click at [847, 529] on span "[PERSON_NAME] thay đổi" at bounding box center [890, 537] width 121 height 17
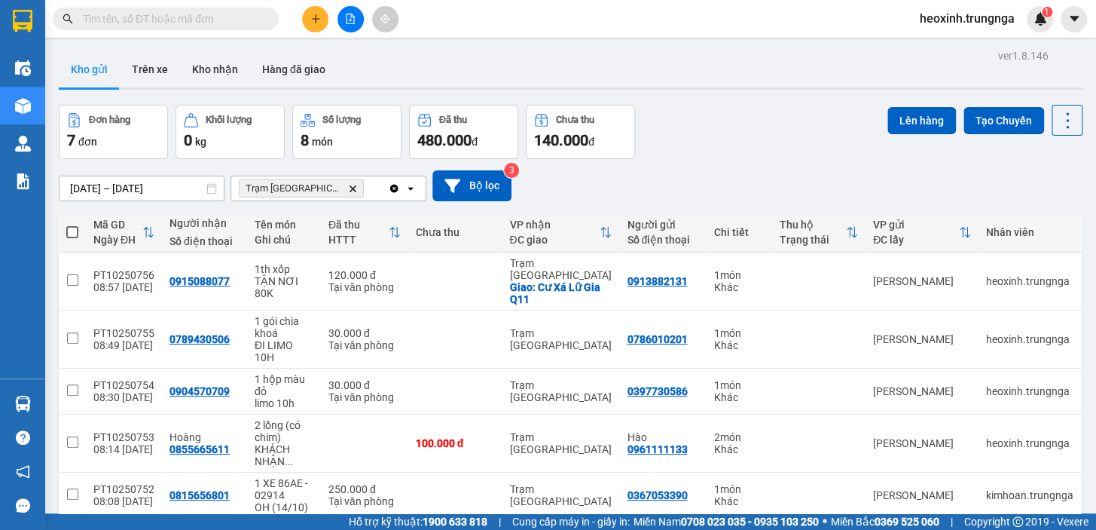
click at [163, 17] on input "text" at bounding box center [172, 19] width 178 height 17
click at [164, 17] on input "text" at bounding box center [172, 19] width 178 height 17
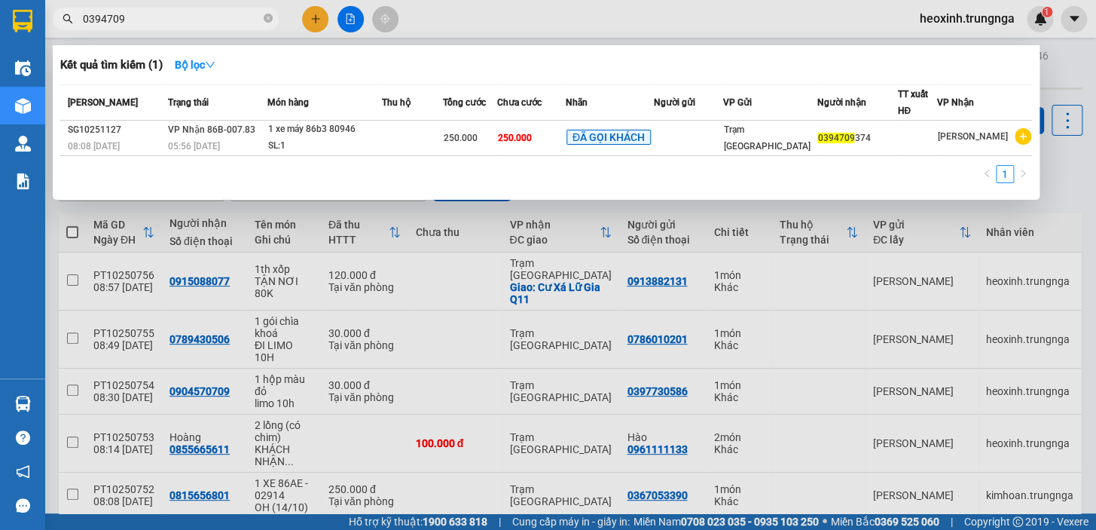
type input "0394709"
click at [206, 16] on input "0394709" at bounding box center [172, 19] width 178 height 17
click at [311, 29] on div at bounding box center [548, 265] width 1096 height 530
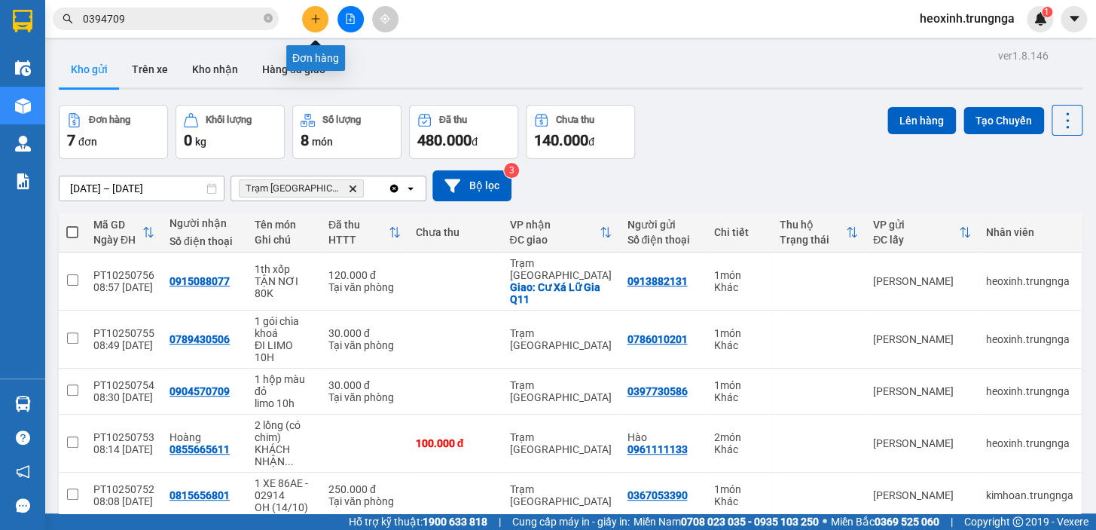
click at [304, 21] on button at bounding box center [315, 19] width 26 height 26
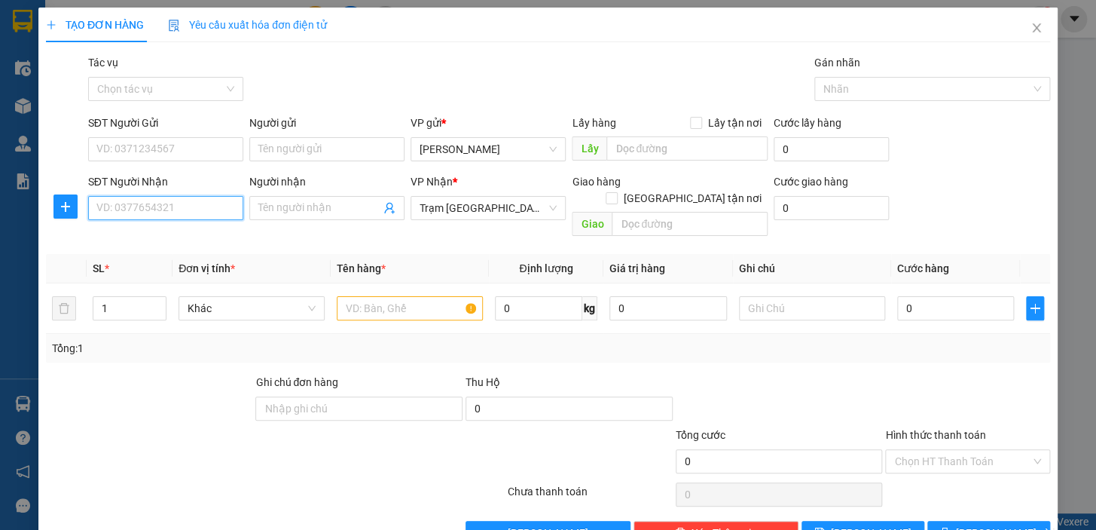
drag, startPoint x: 121, startPoint y: 212, endPoint x: 334, endPoint y: 12, distance: 292.6
click at [123, 209] on input "SĐT Người Nhận" at bounding box center [165, 208] width 155 height 24
type input "0855188336"
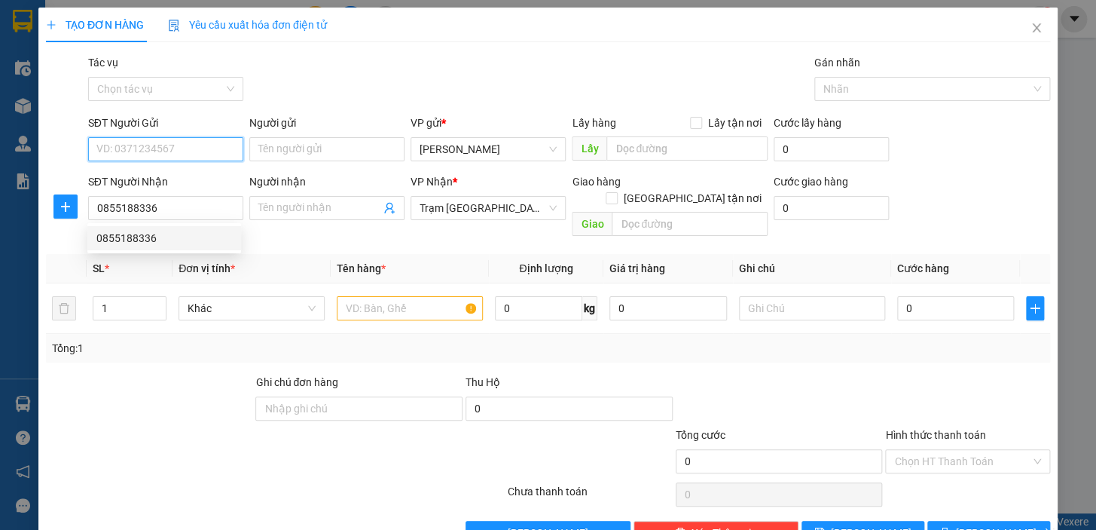
click at [197, 147] on input "SĐT Người Gửi" at bounding box center [165, 149] width 155 height 24
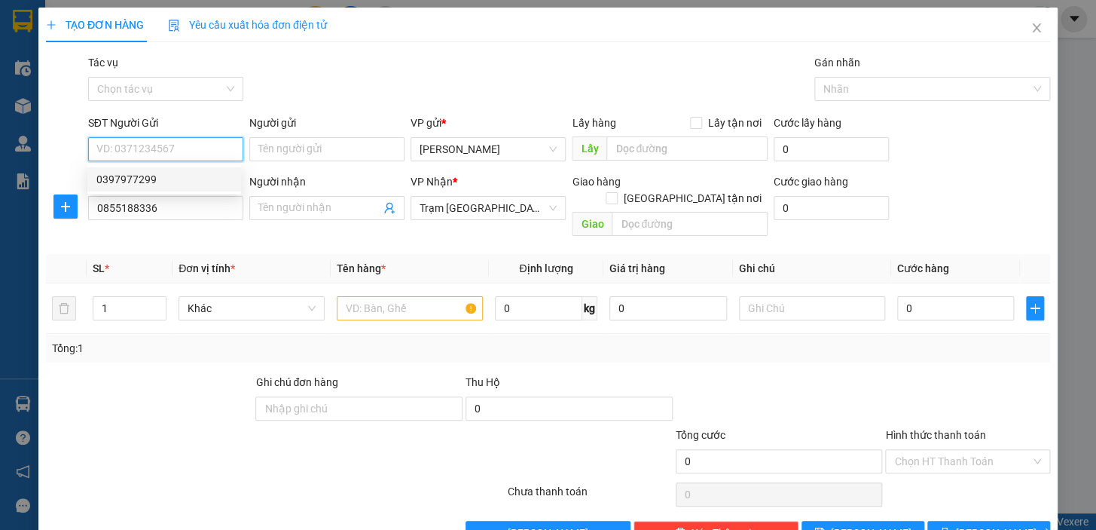
click at [184, 182] on div "0397977299" at bounding box center [164, 179] width 136 height 17
type input "0397977299"
type input "40.000"
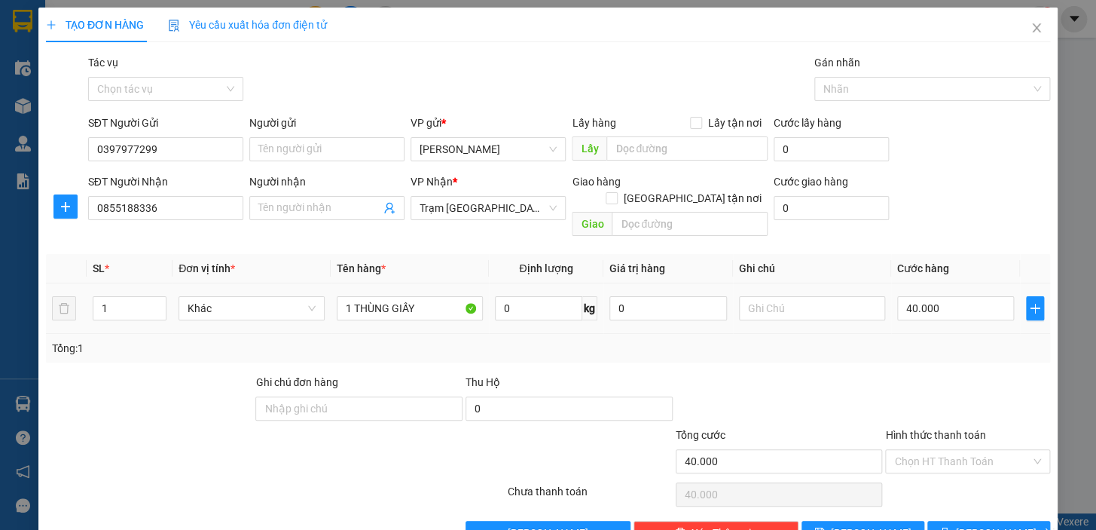
click at [422, 293] on div "1 THÙNG GIẤY" at bounding box center [410, 308] width 146 height 30
click at [422, 296] on input "1 THÙNG GIẤY" at bounding box center [410, 308] width 146 height 24
type input "1 BỊ ĐEN"
click at [942, 296] on input "40.000" at bounding box center [956, 308] width 118 height 24
type input "5"
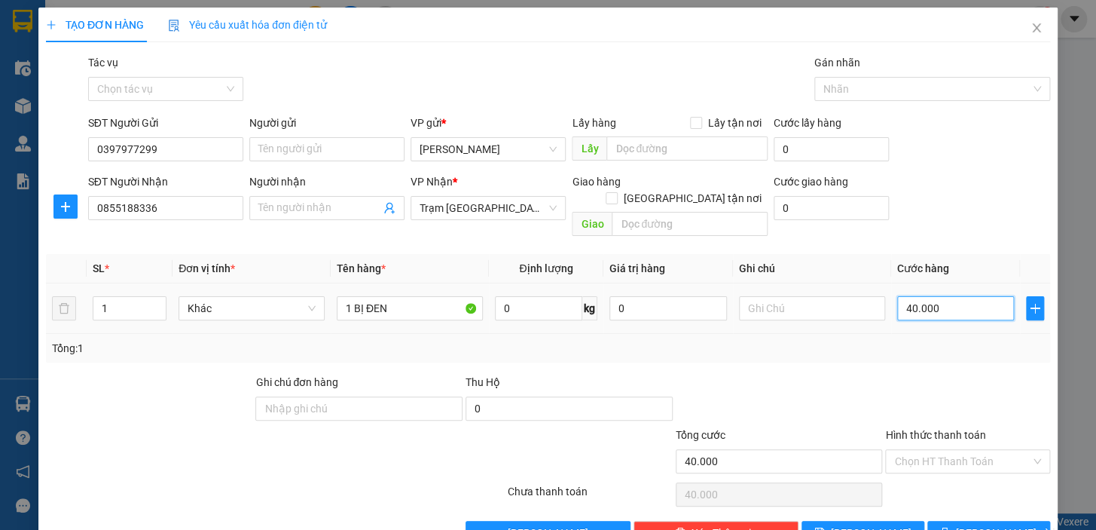
type input "5"
type input "50"
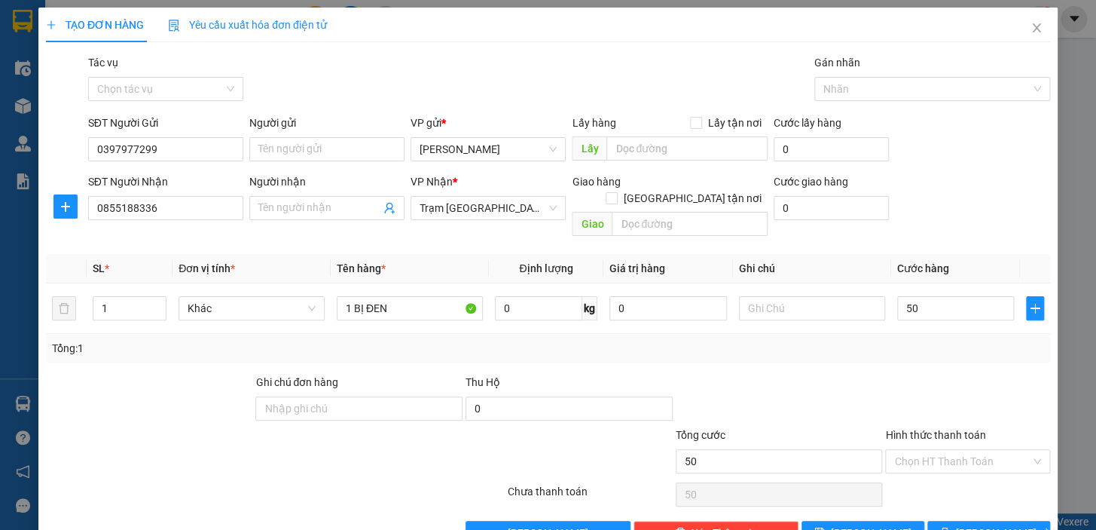
type input "50.000"
click at [928, 374] on div at bounding box center [968, 400] width 168 height 53
click at [927, 450] on input "Hình thức thanh toán" at bounding box center [962, 461] width 136 height 23
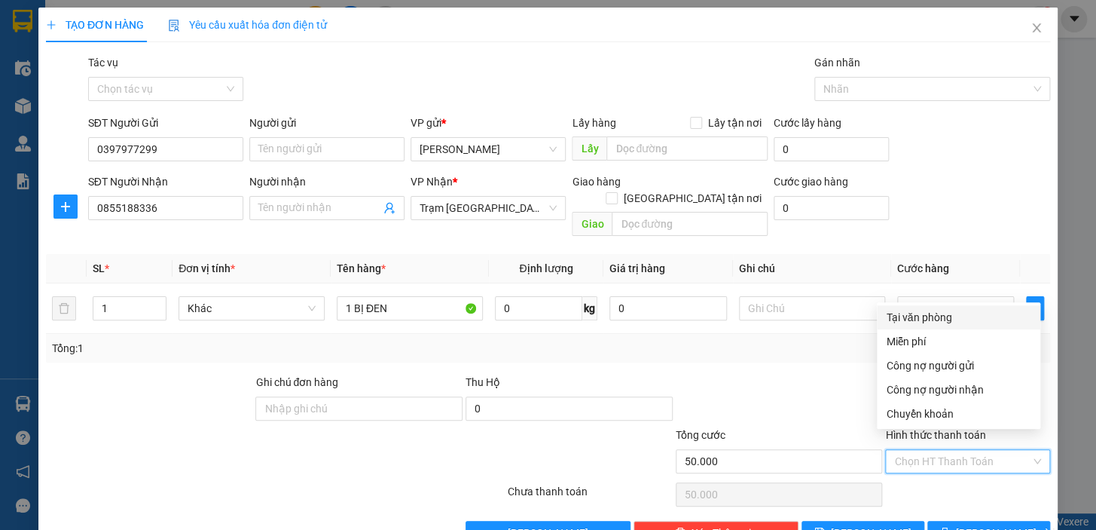
click at [918, 320] on div "Tại văn phòng" at bounding box center [958, 317] width 145 height 17
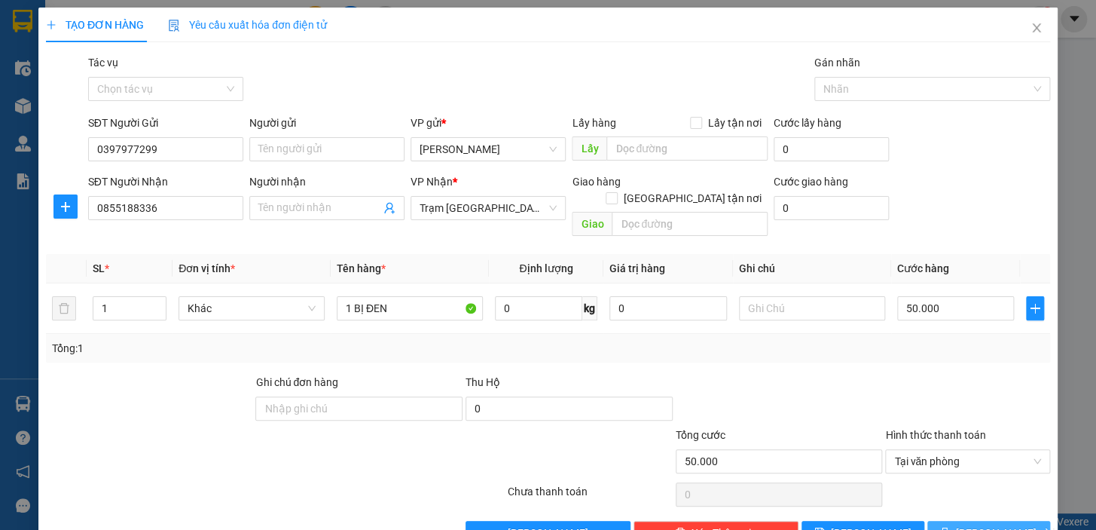
click at [947, 521] on button "[PERSON_NAME] và In" at bounding box center [988, 533] width 123 height 24
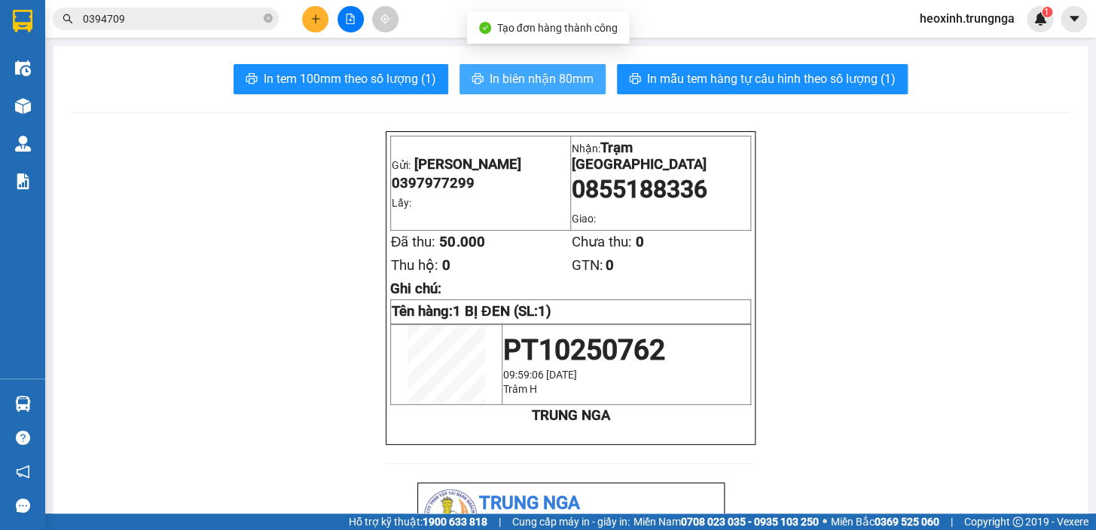
click at [503, 75] on span "In biên nhận 80mm" at bounding box center [542, 78] width 104 height 19
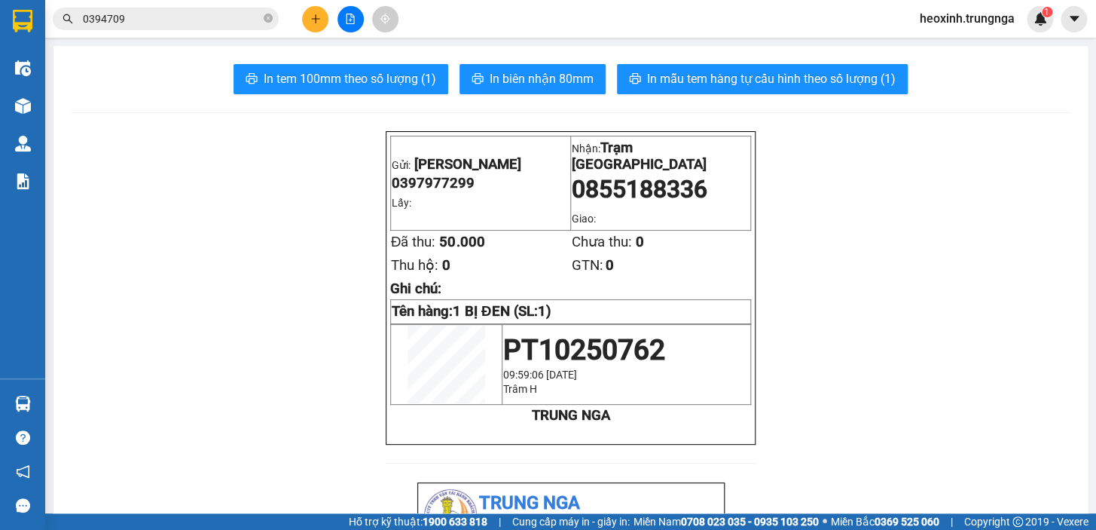
click at [185, 15] on input "0394709" at bounding box center [172, 19] width 178 height 17
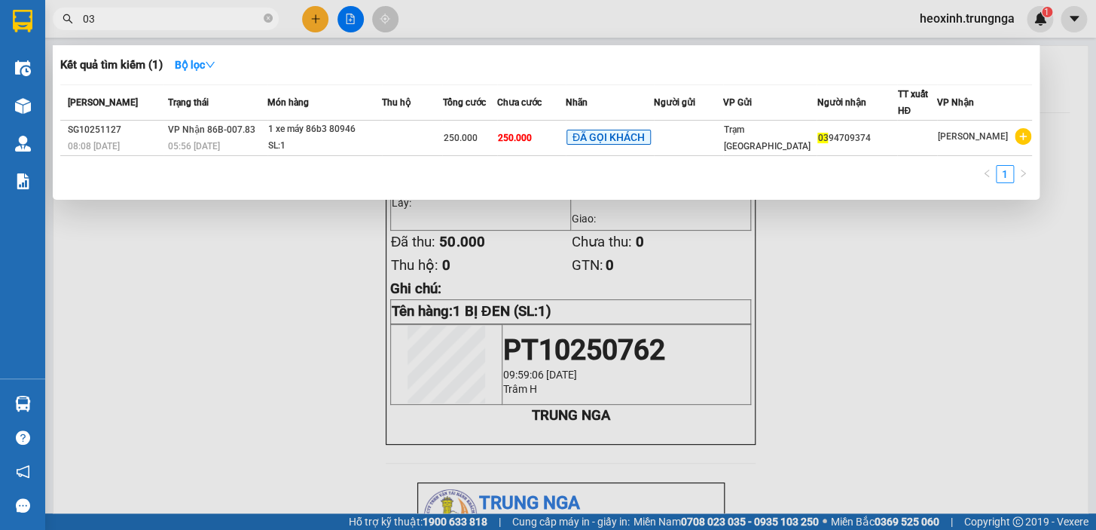
type input "0"
